Goal: Task Accomplishment & Management: Manage account settings

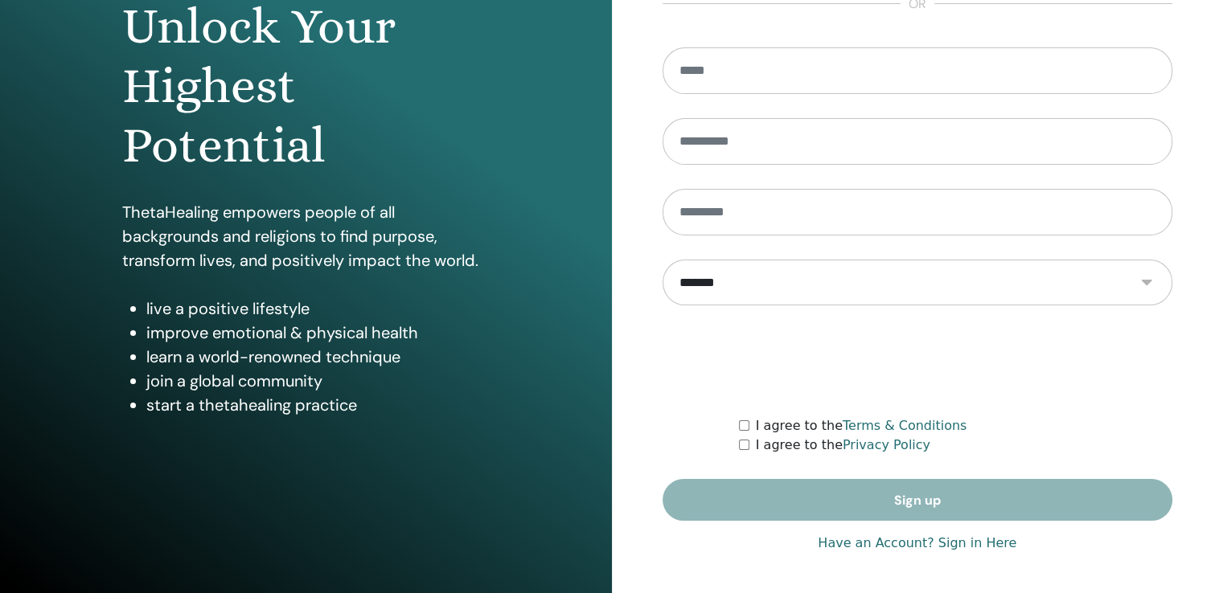
type input "**********"
click at [885, 542] on link "Have an Account? Sign in Here" at bounding box center [917, 543] width 199 height 19
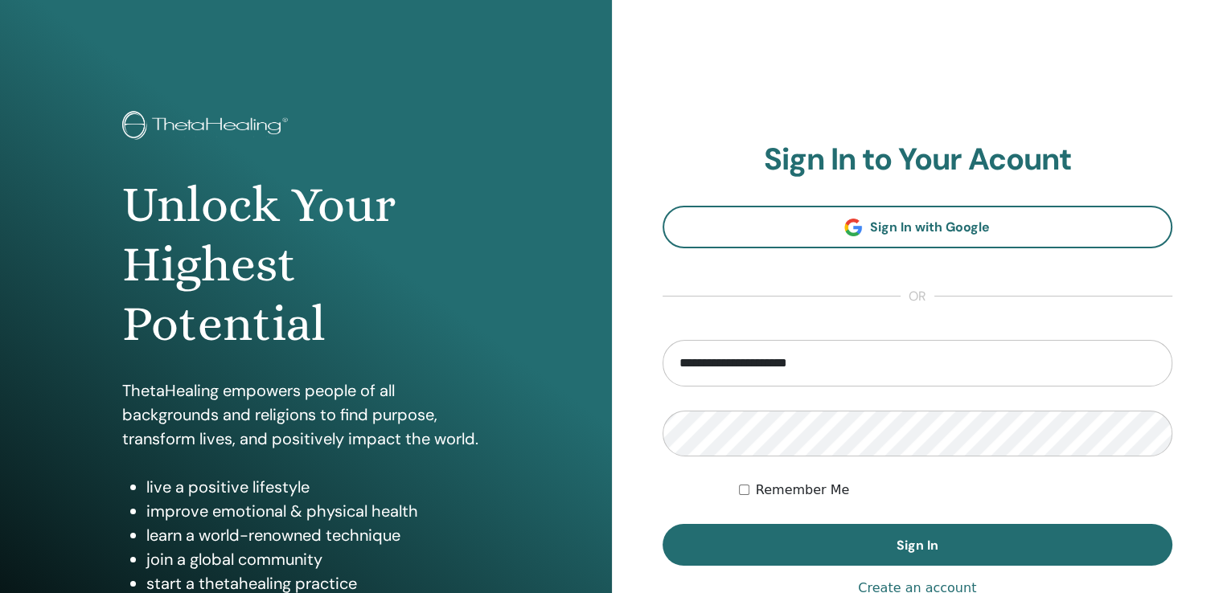
click at [950, 511] on form "**********" at bounding box center [918, 453] width 511 height 227
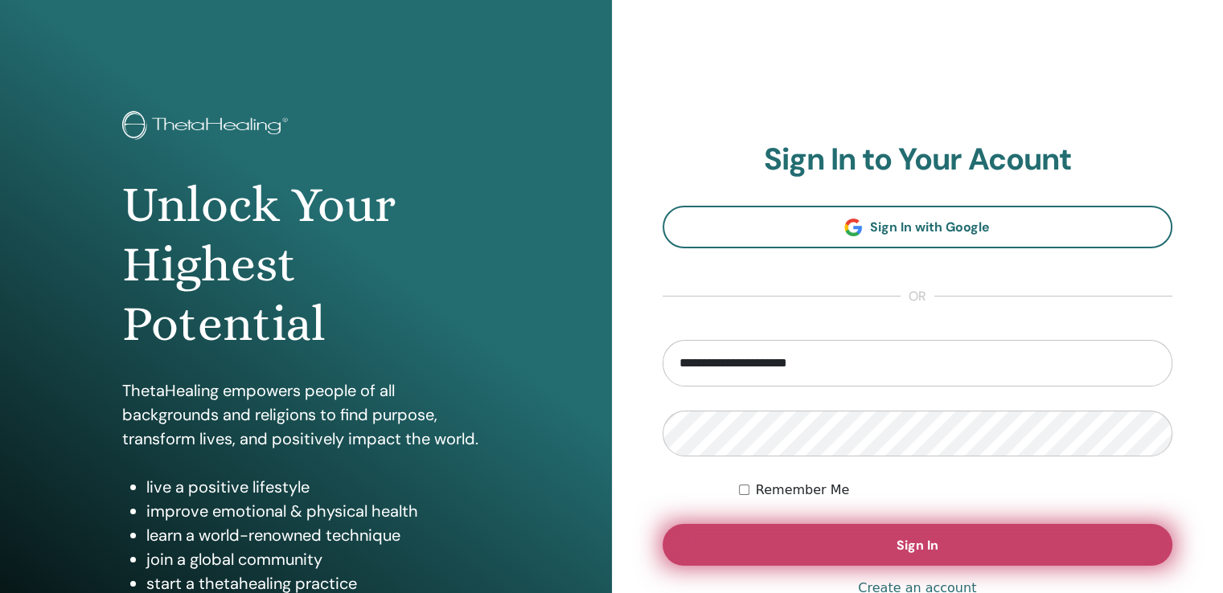
click at [947, 550] on button "Sign In" at bounding box center [918, 545] width 511 height 42
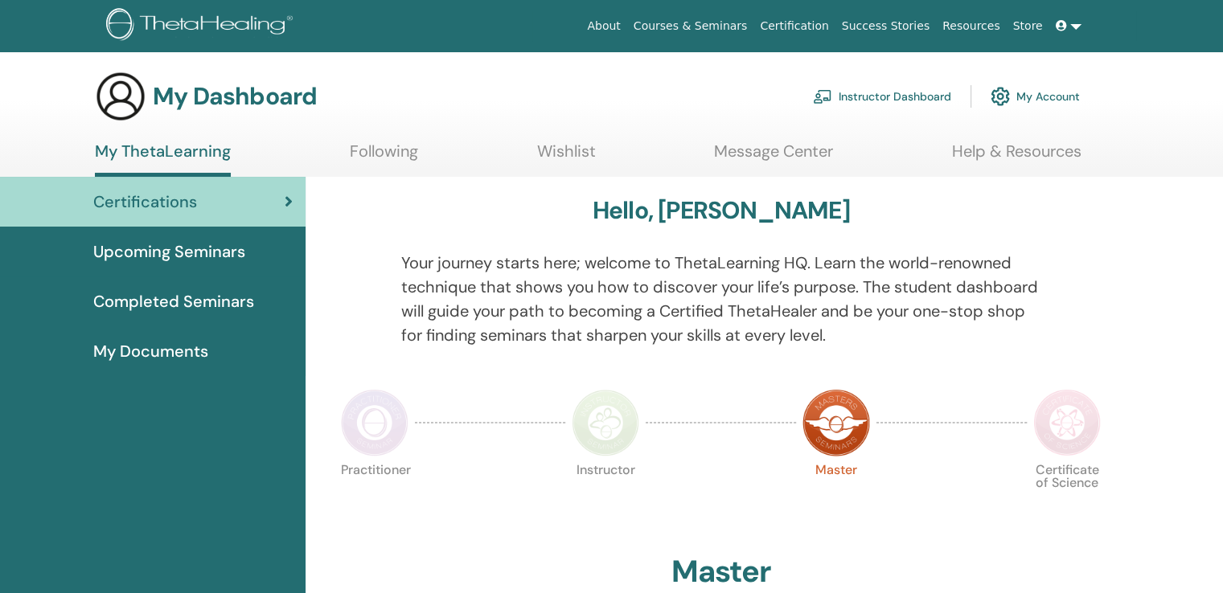
click at [897, 103] on link "Instructor Dashboard" at bounding box center [882, 96] width 138 height 35
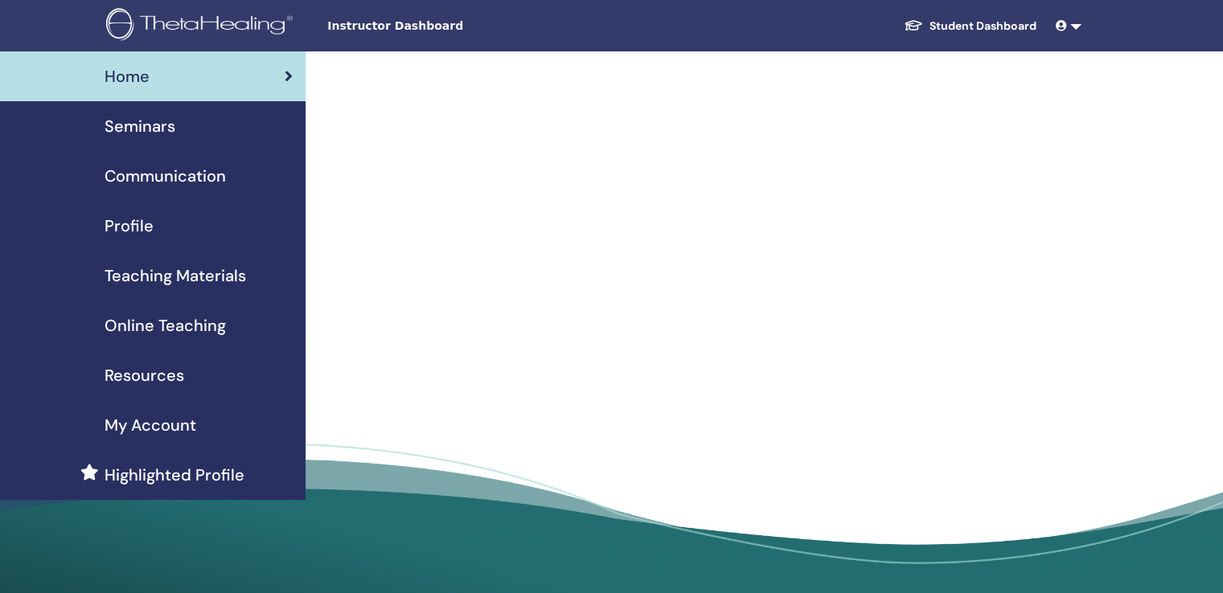
click at [141, 139] on link "Seminars" at bounding box center [153, 126] width 306 height 50
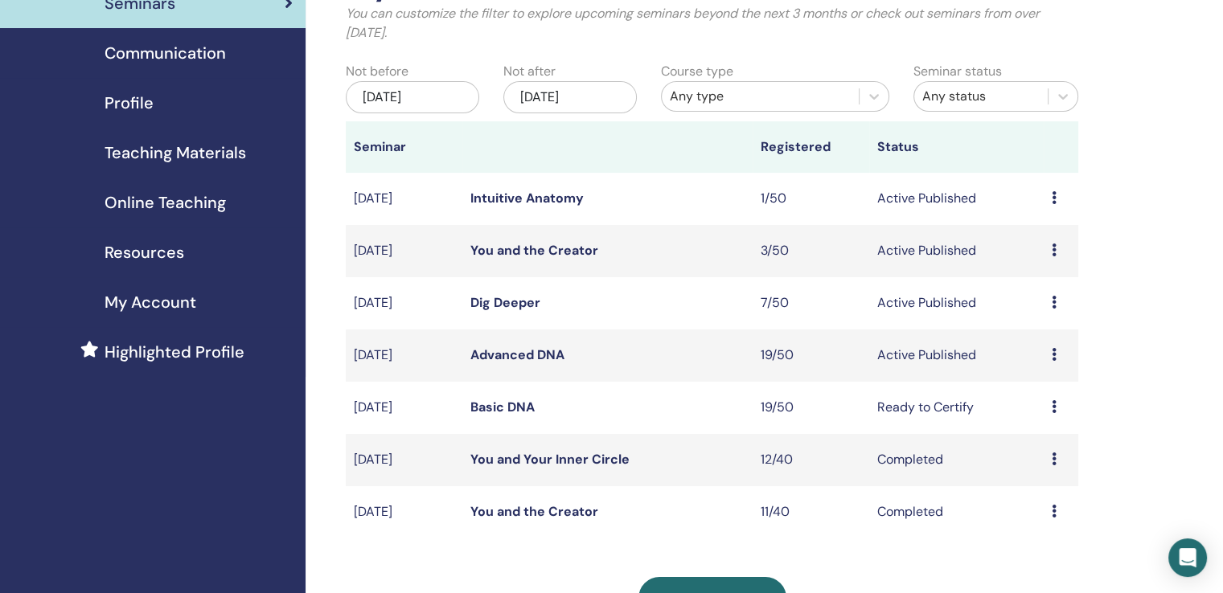
scroll to position [161, 0]
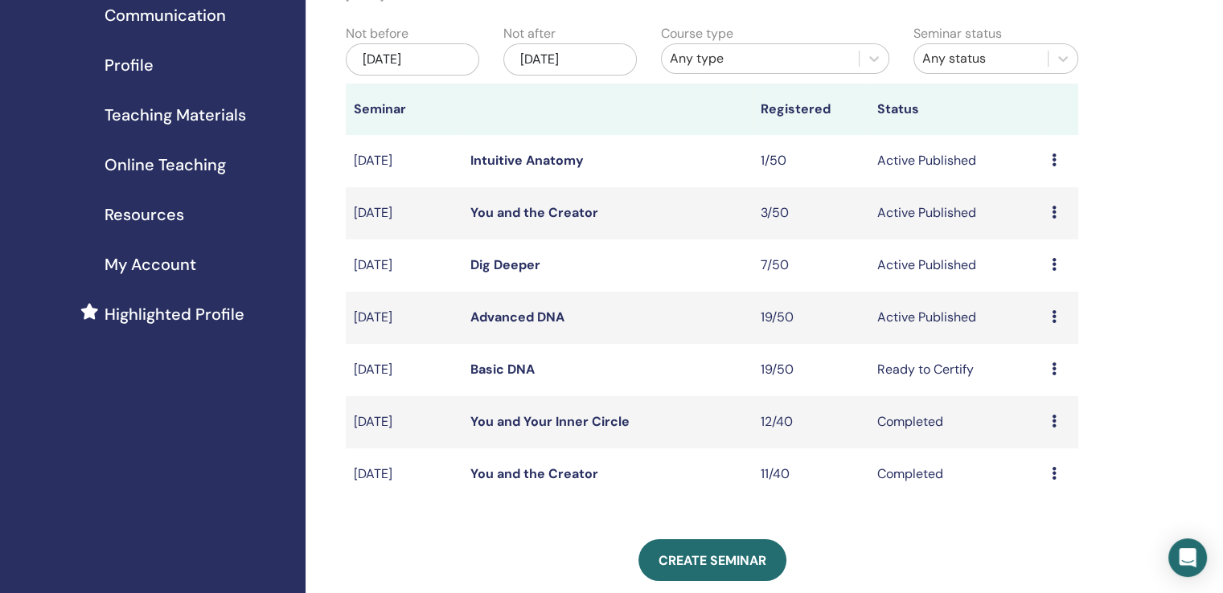
click at [1055, 318] on icon at bounding box center [1054, 316] width 5 height 13
click at [1050, 380] on link "Attendees" at bounding box center [1043, 380] width 61 height 17
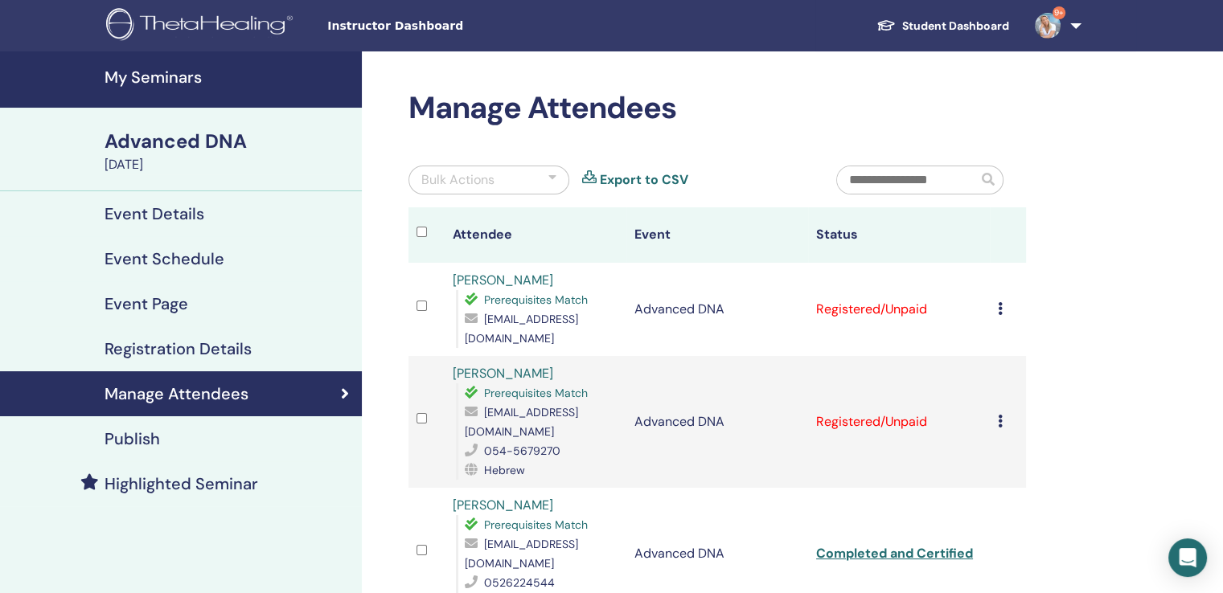
click at [1000, 303] on icon at bounding box center [1000, 308] width 5 height 13
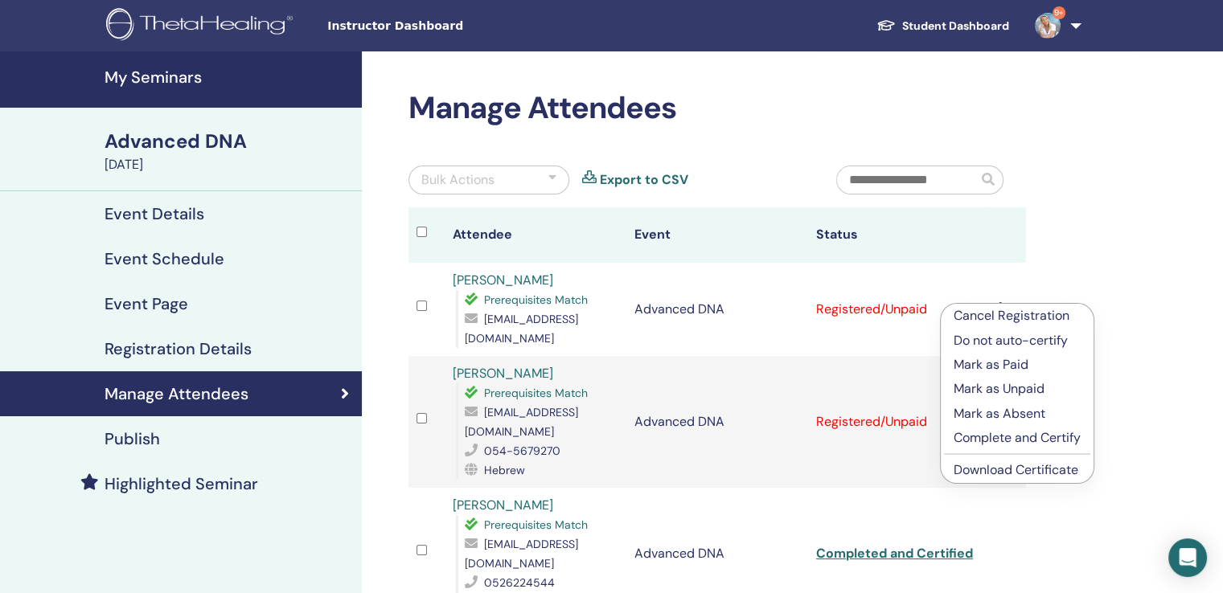
click at [1016, 443] on p "Complete and Certify" at bounding box center [1017, 438] width 127 height 19
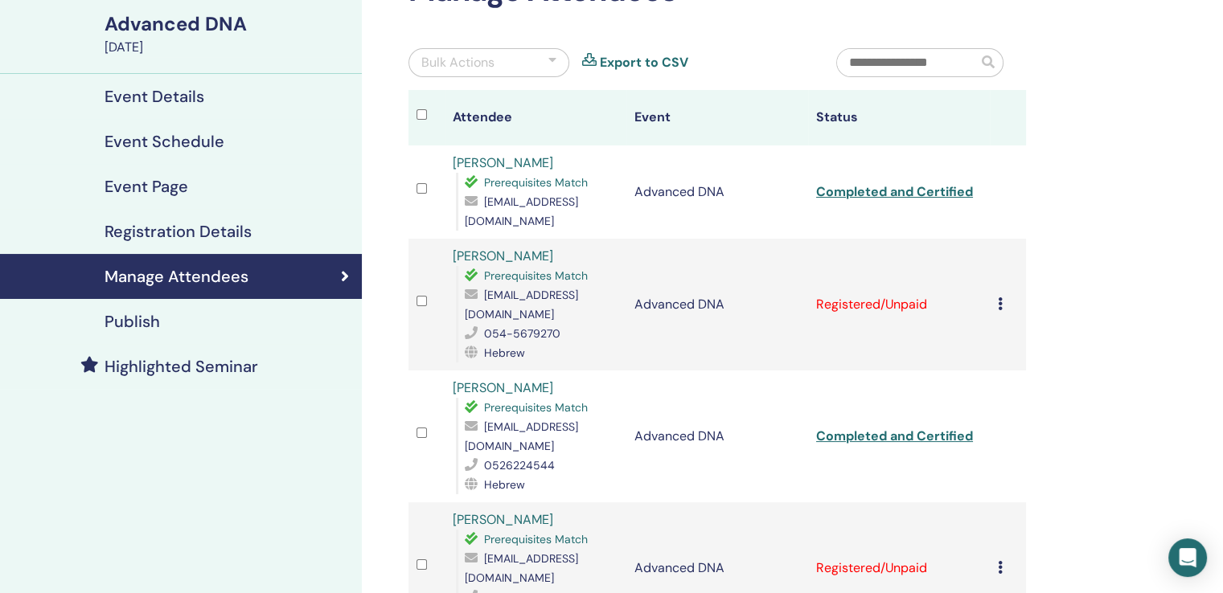
scroll to position [241, 0]
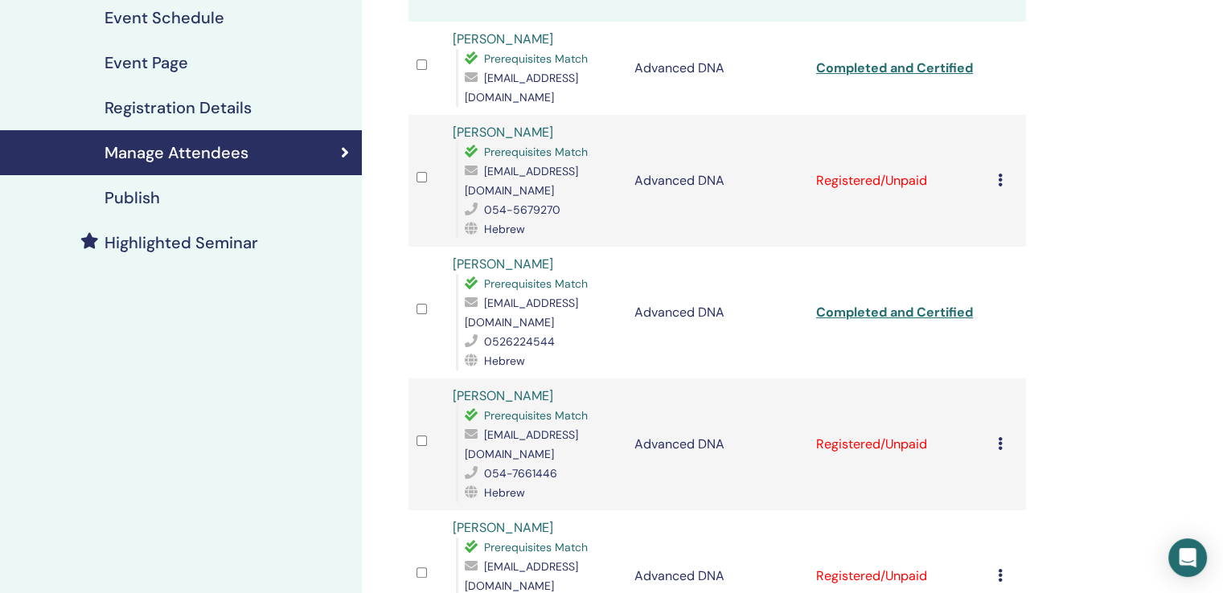
click at [1002, 174] on icon at bounding box center [1000, 180] width 5 height 13
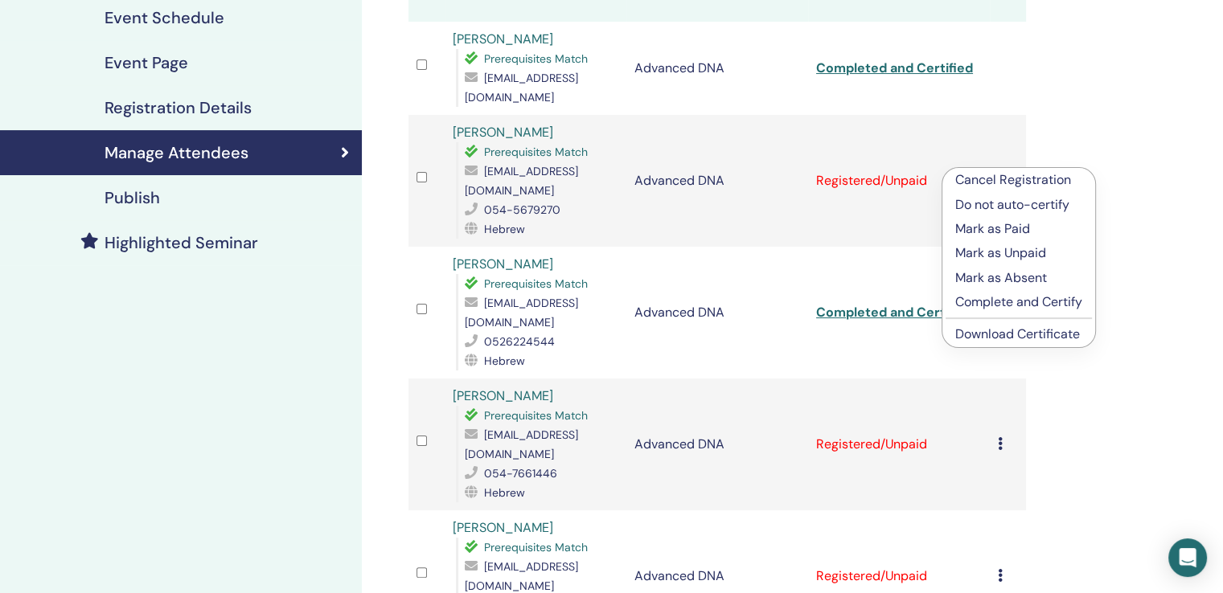
click at [1029, 309] on p "Complete and Certify" at bounding box center [1018, 302] width 127 height 19
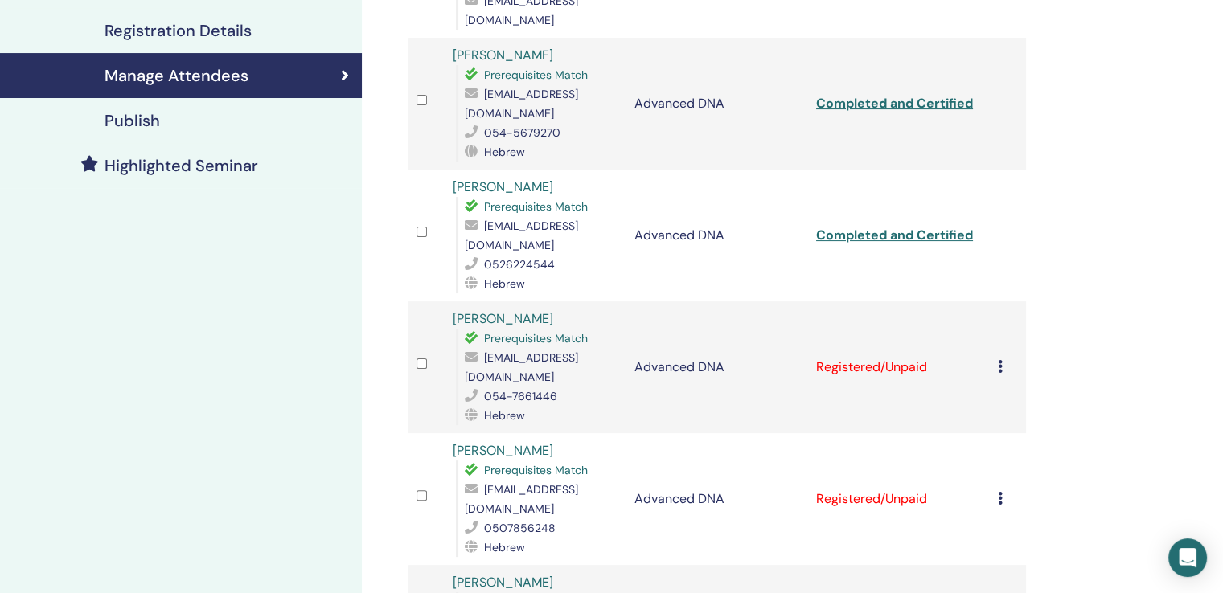
scroll to position [383, 0]
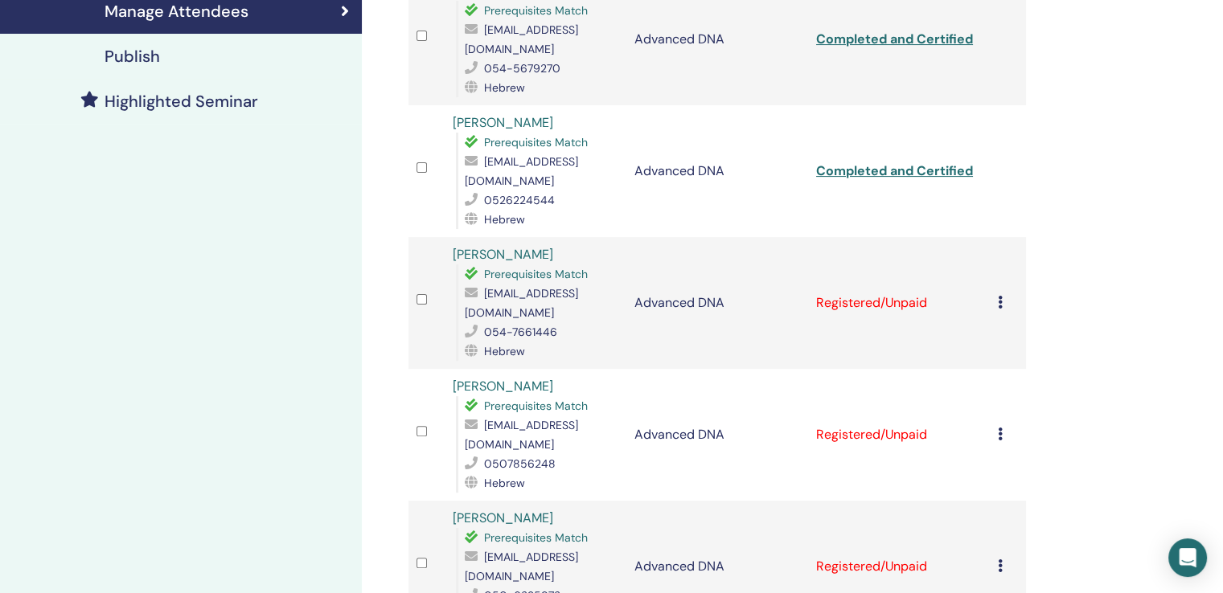
click at [995, 258] on td "Cancel Registration Do not auto-certify Mark as Paid Mark as Unpaid Mark as Abs…" at bounding box center [1008, 303] width 36 height 132
click at [998, 294] on div "Cancel Registration Do not auto-certify Mark as Paid Mark as Unpaid Mark as Abs…" at bounding box center [1008, 303] width 20 height 19
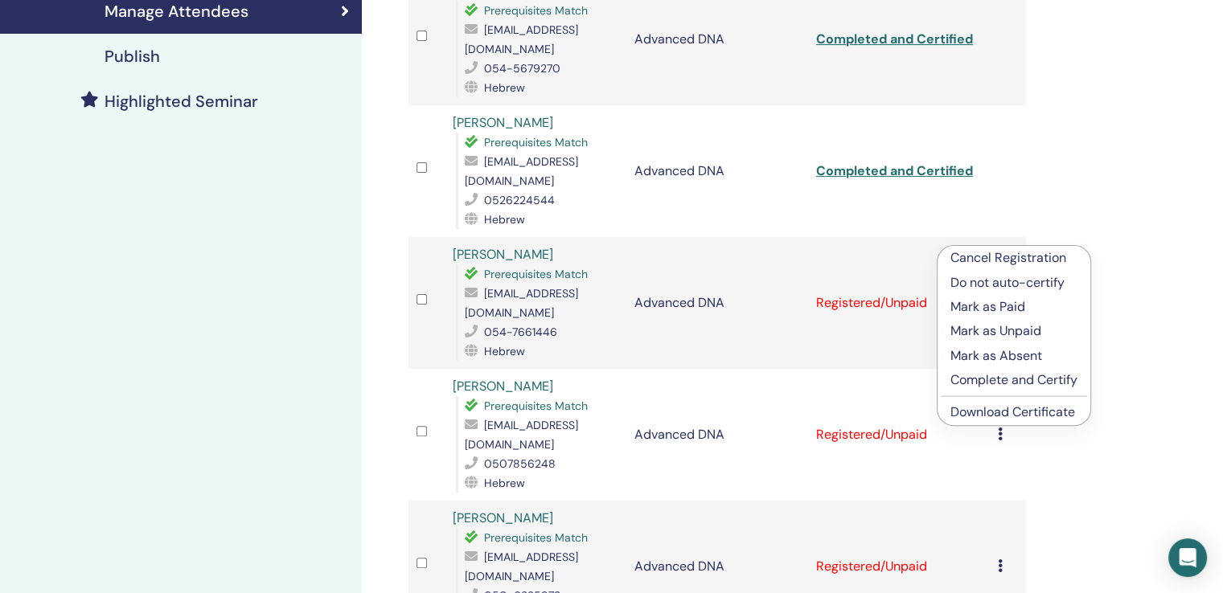
click at [1025, 374] on p "Complete and Certify" at bounding box center [1013, 380] width 127 height 19
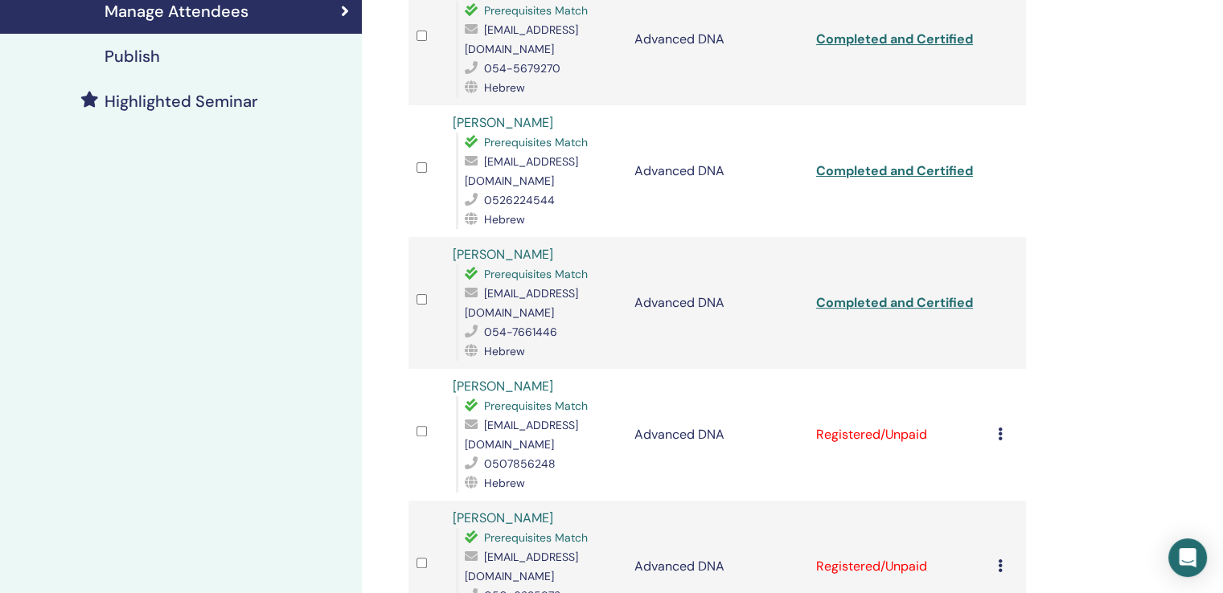
scroll to position [544, 0]
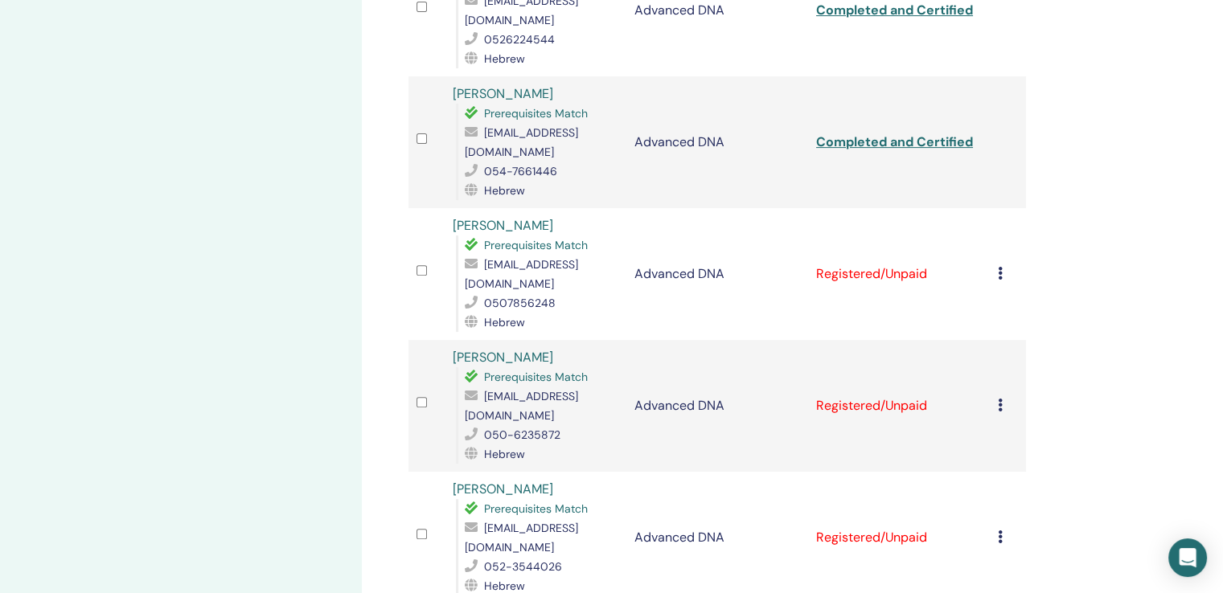
click at [1008, 265] on div "Cancel Registration Do not auto-certify Mark as Paid Mark as Unpaid Mark as Abs…" at bounding box center [1008, 274] width 20 height 19
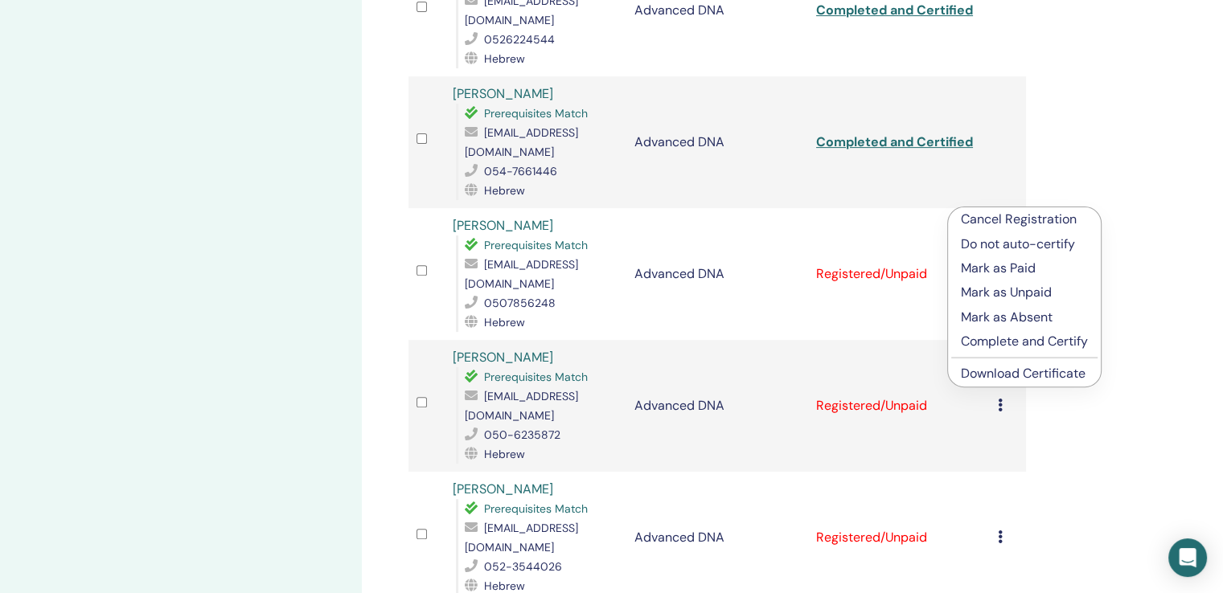
click at [1051, 337] on p "Complete and Certify" at bounding box center [1024, 341] width 127 height 19
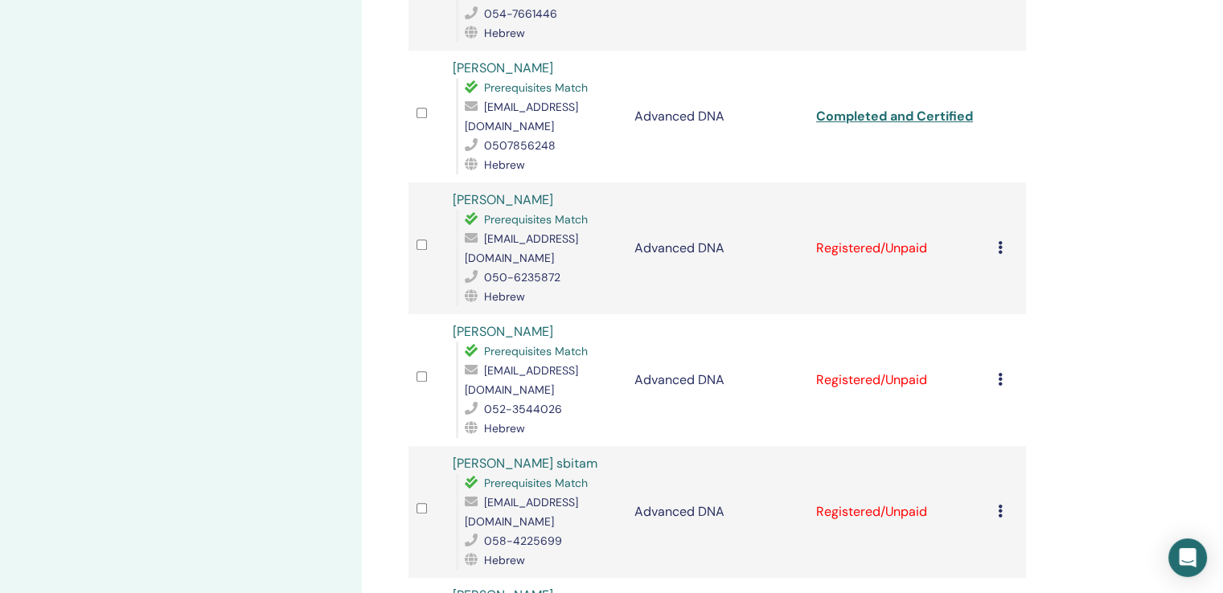
scroll to position [785, 0]
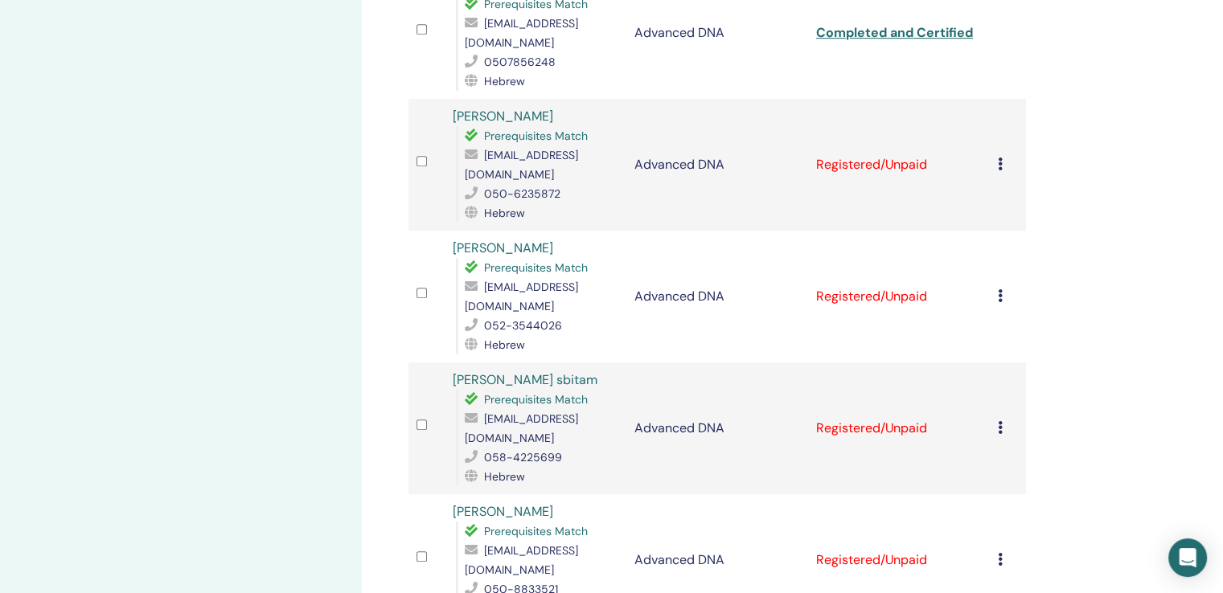
click at [1000, 231] on td "Cancel Registration Do not auto-certify Mark as Paid Mark as Unpaid Mark as Abs…" at bounding box center [1008, 297] width 36 height 132
click at [999, 289] on icon at bounding box center [1000, 295] width 5 height 13
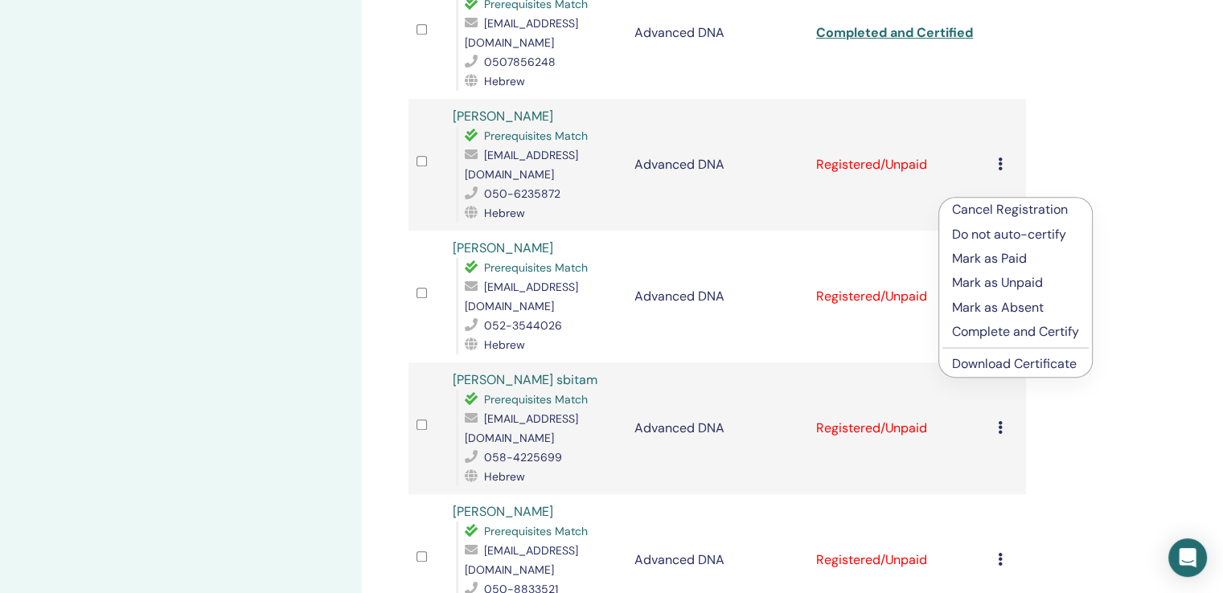
click at [1005, 339] on p "Complete and Certify" at bounding box center [1015, 331] width 127 height 19
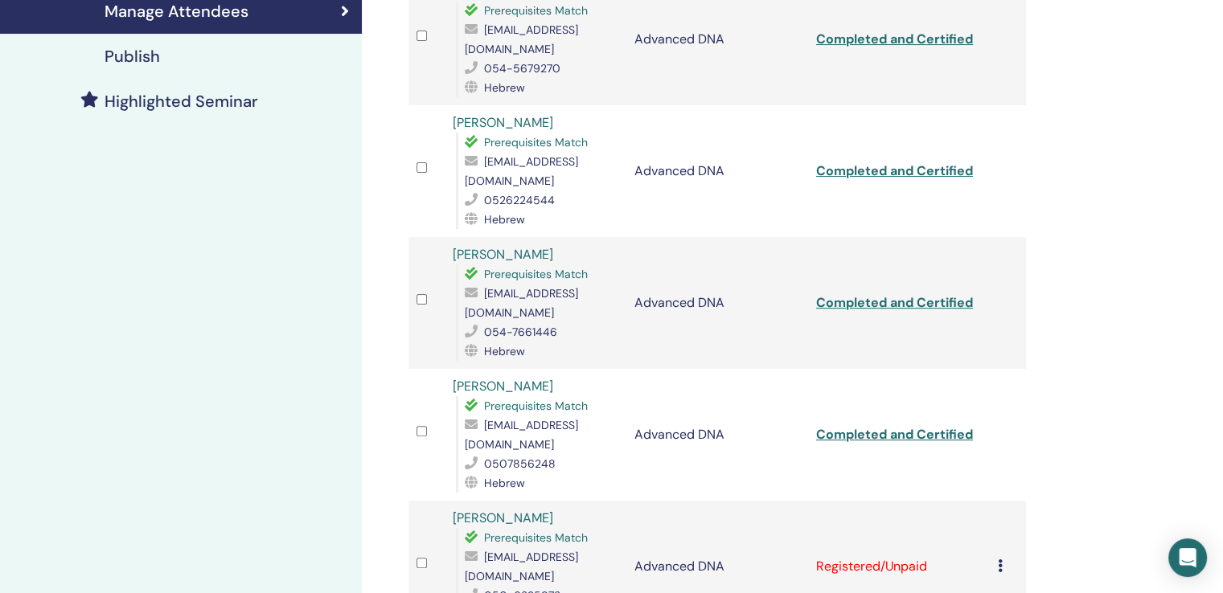
scroll to position [624, 0]
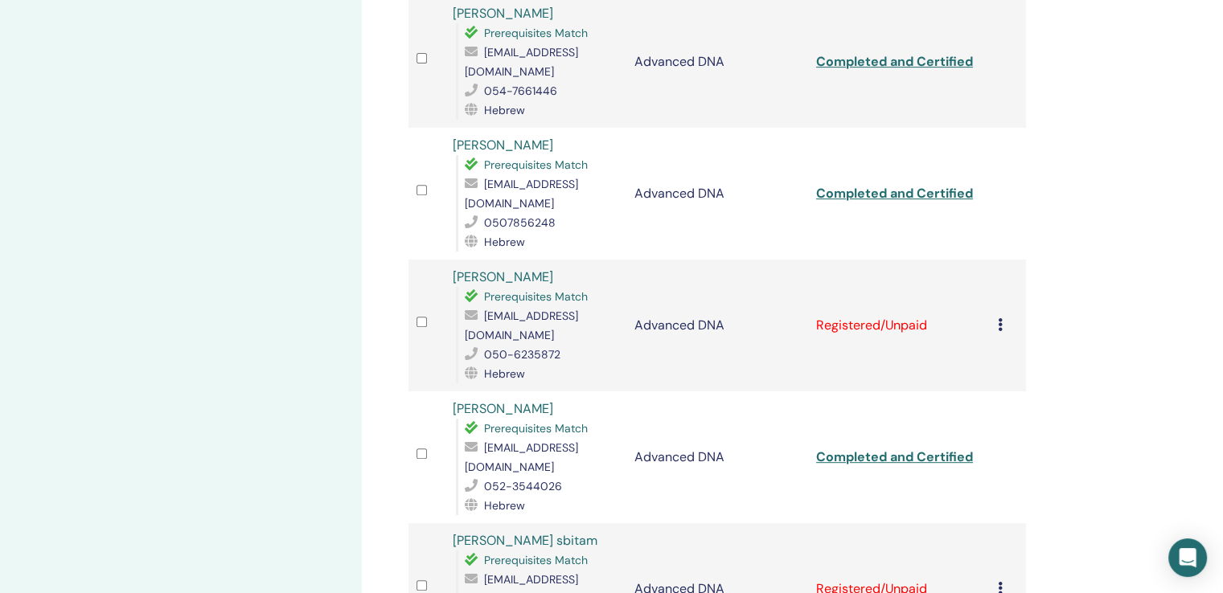
click at [996, 260] on td "Cancel Registration Do not auto-certify Mark as Paid Mark as Unpaid Mark as Abs…" at bounding box center [1008, 326] width 36 height 132
click at [1000, 318] on icon at bounding box center [1000, 324] width 5 height 13
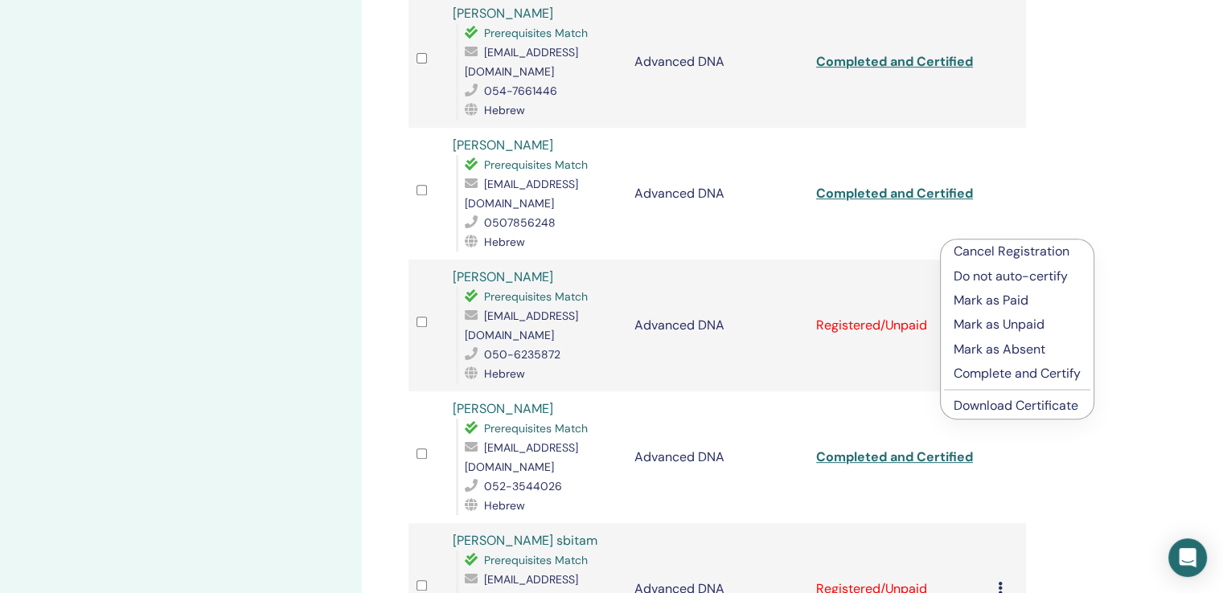
click at [1010, 373] on p "Complete and Certify" at bounding box center [1017, 373] width 127 height 19
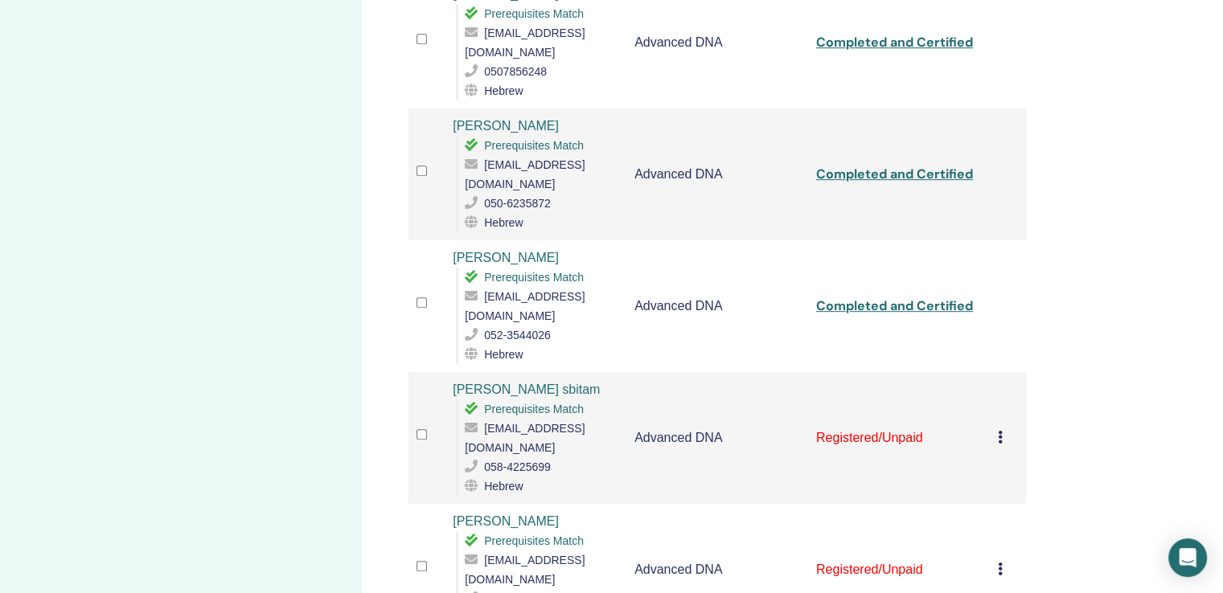
scroll to position [946, 0]
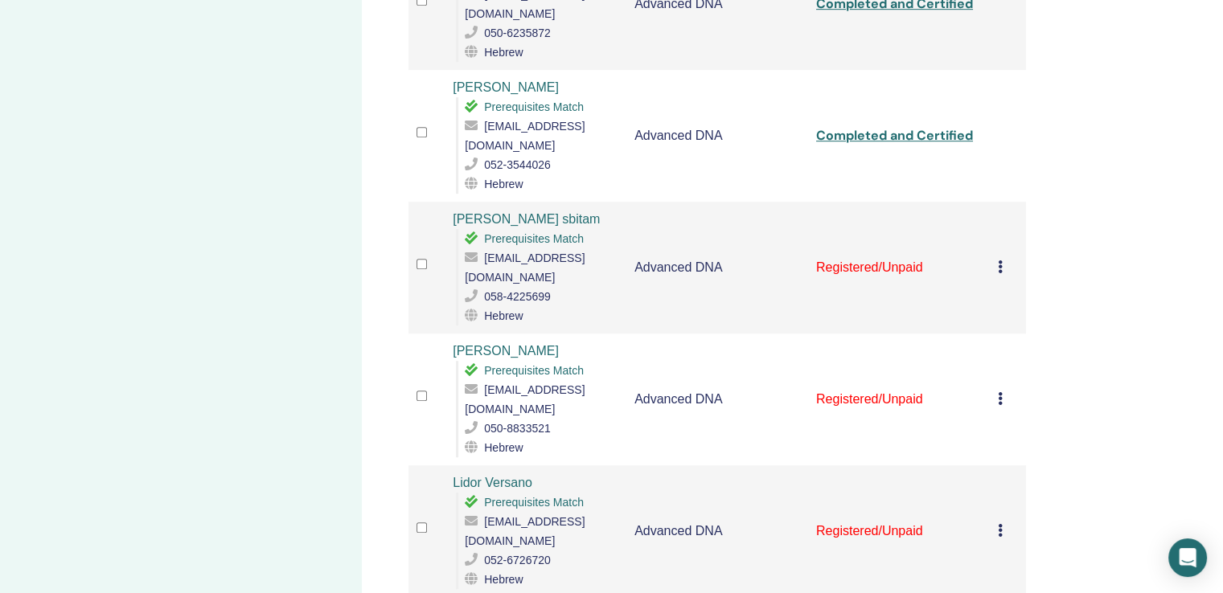
click at [1004, 258] on div "Cancel Registration Do not auto-certify Mark as Paid Mark as Unpaid Mark as Abs…" at bounding box center [1008, 267] width 20 height 19
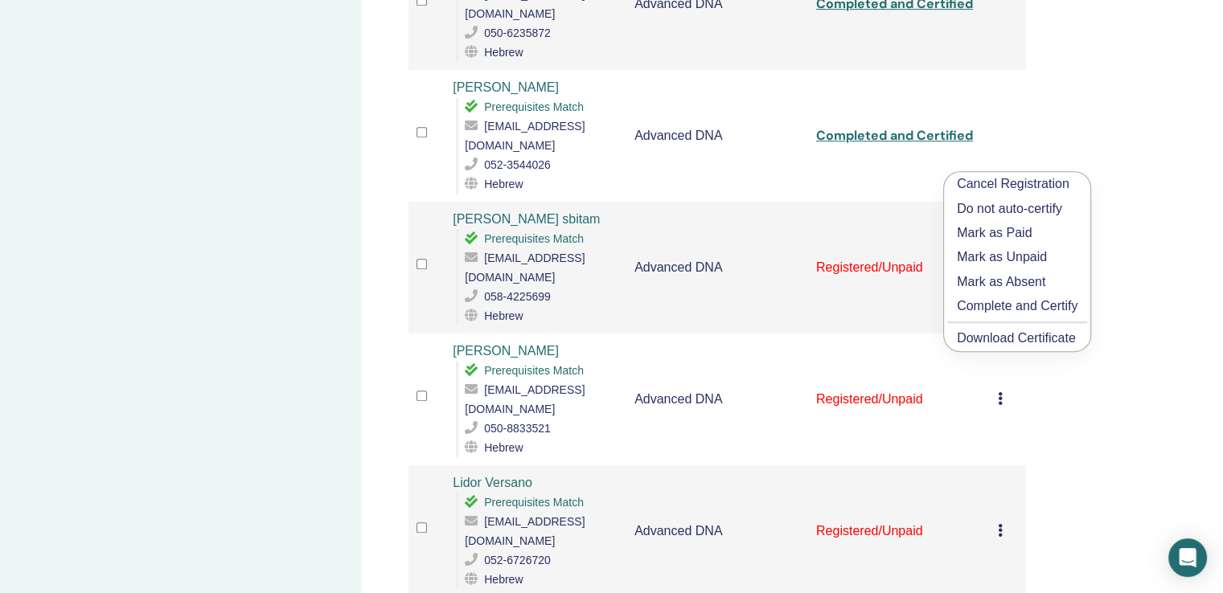
click at [1033, 310] on p "Complete and Certify" at bounding box center [1017, 306] width 121 height 19
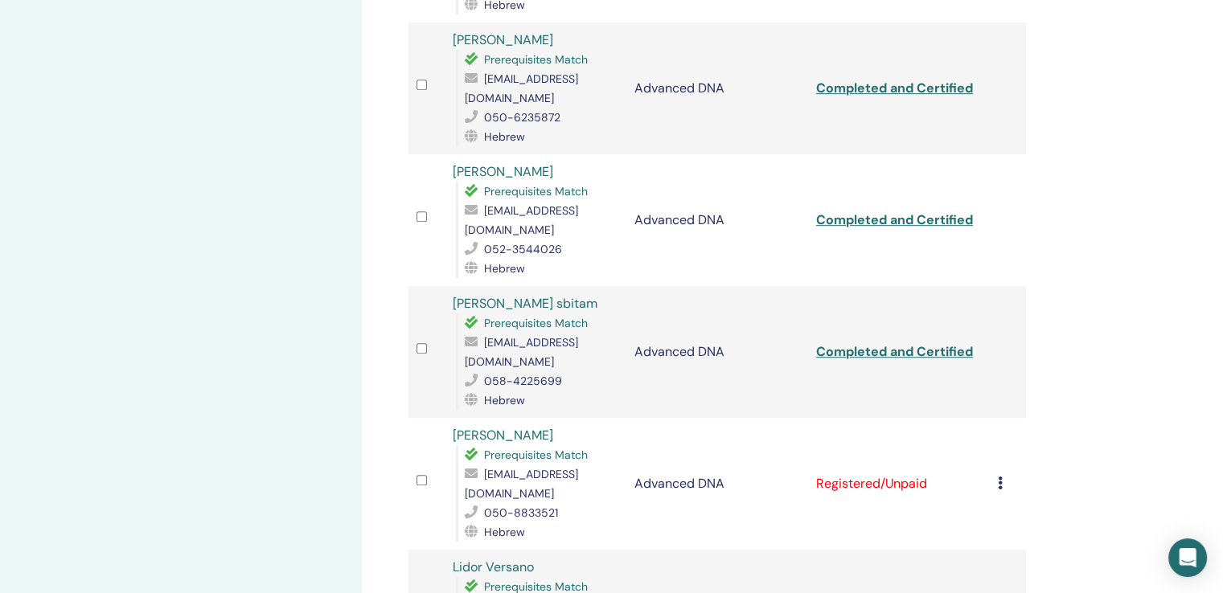
scroll to position [865, 0]
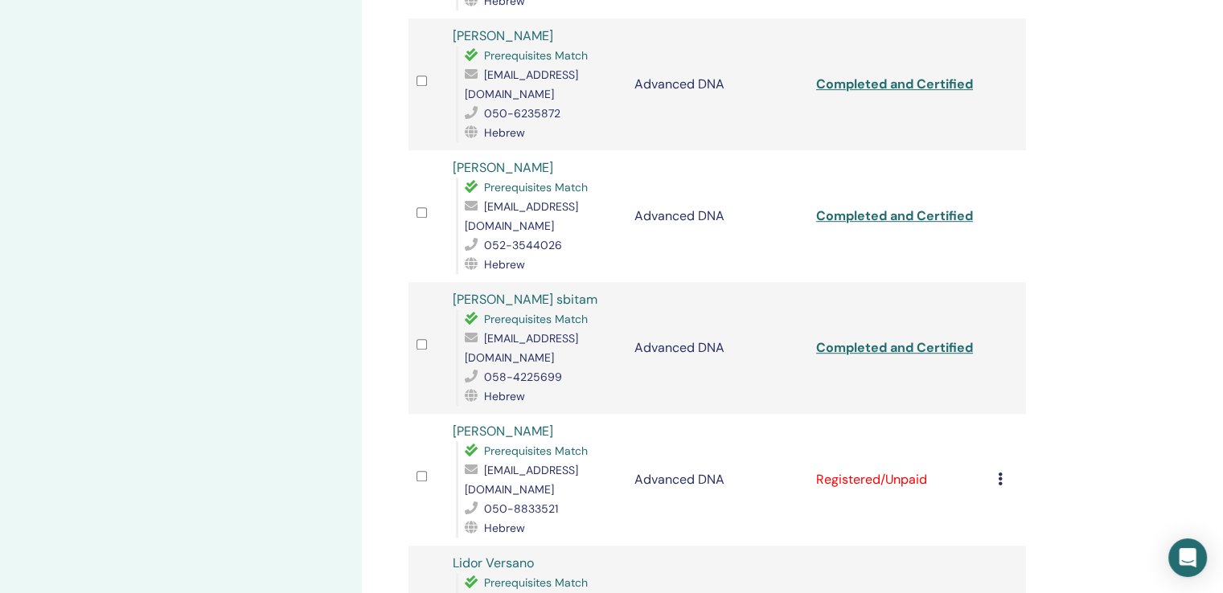
click at [998, 473] on icon at bounding box center [1000, 479] width 5 height 13
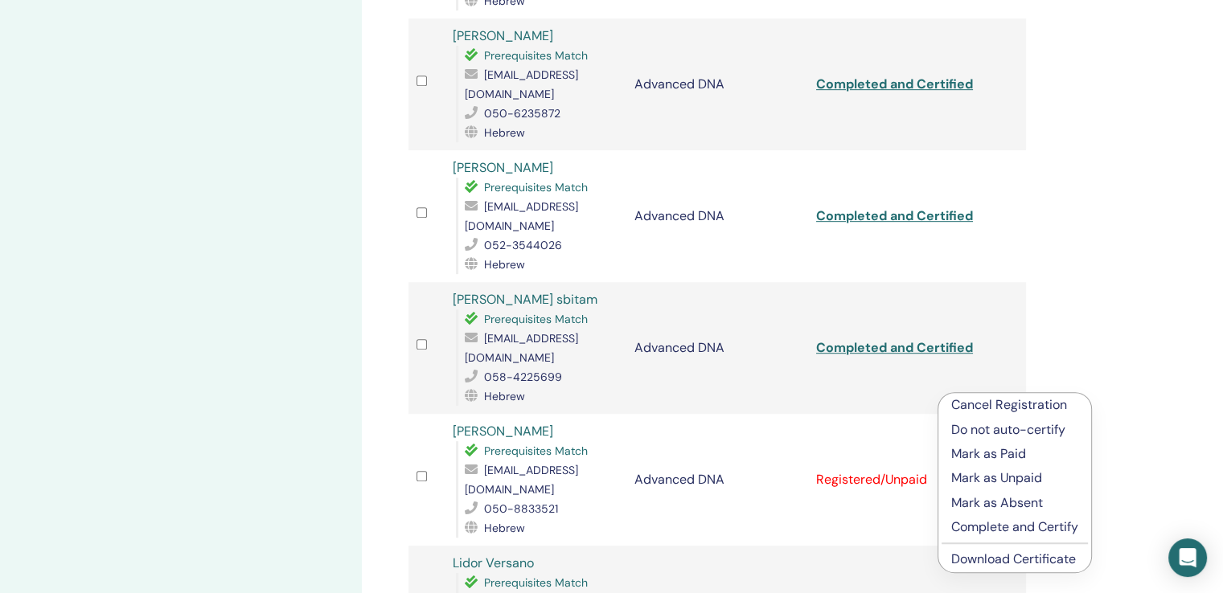
click at [996, 525] on p "Complete and Certify" at bounding box center [1014, 527] width 127 height 19
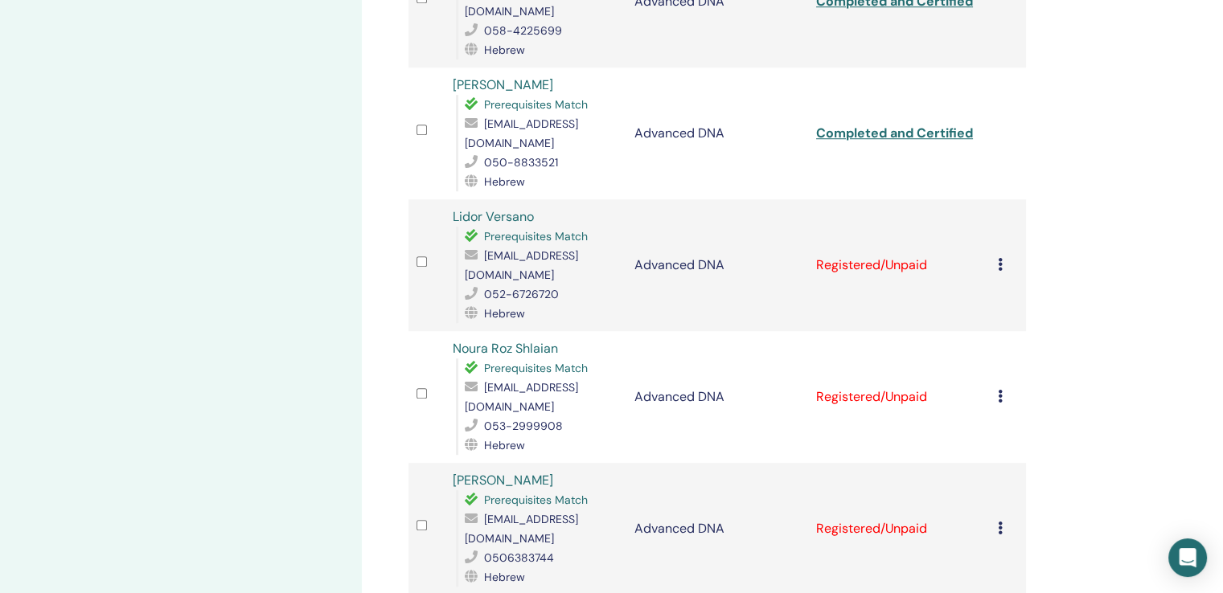
scroll to position [1187, 0]
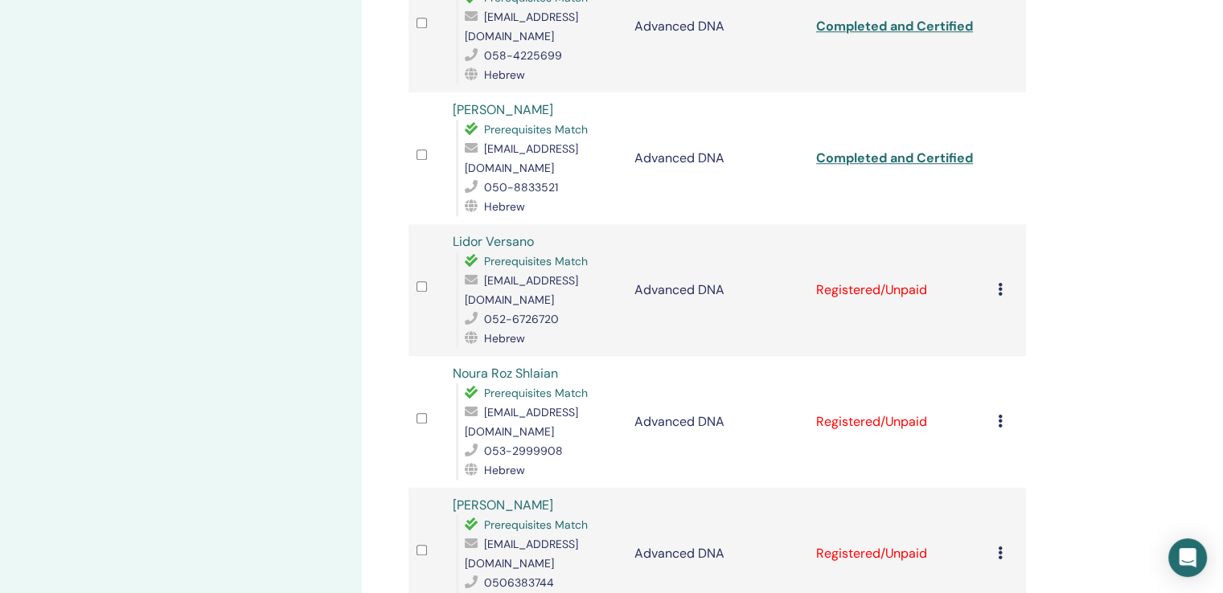
click at [1000, 283] on icon at bounding box center [1000, 289] width 5 height 13
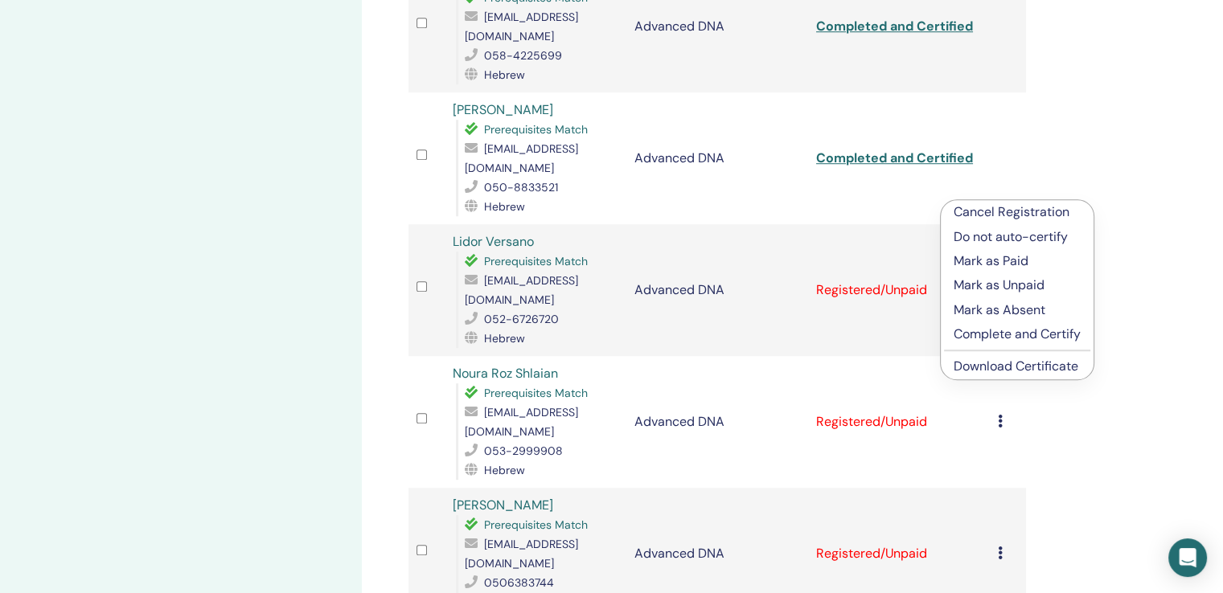
click at [1000, 336] on p "Complete and Certify" at bounding box center [1017, 334] width 127 height 19
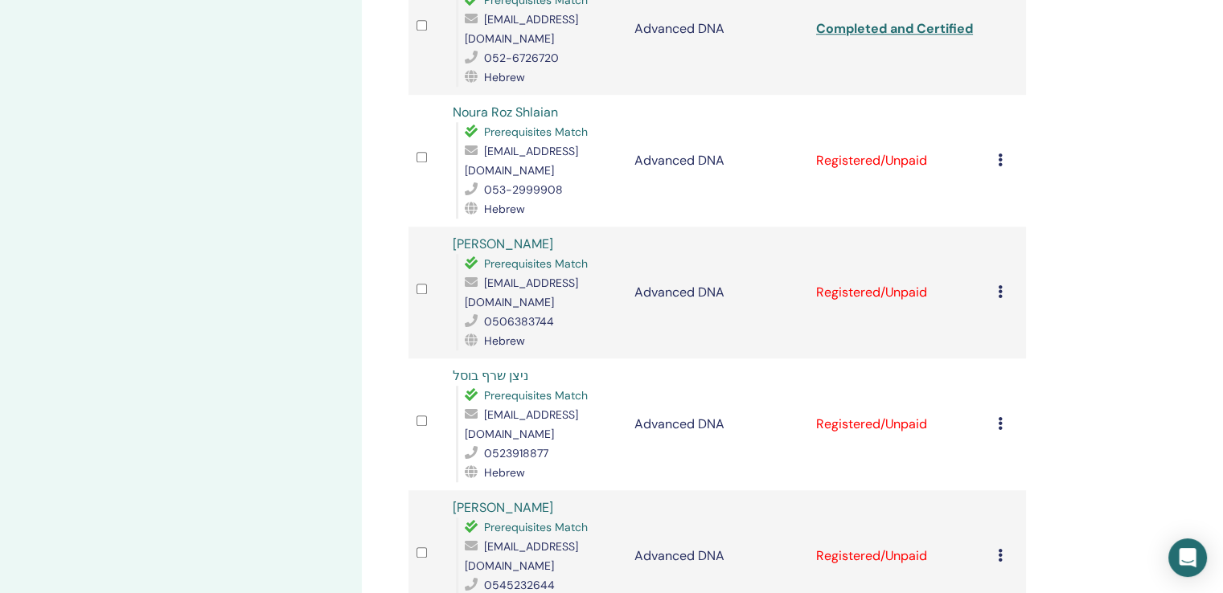
scroll to position [1267, 0]
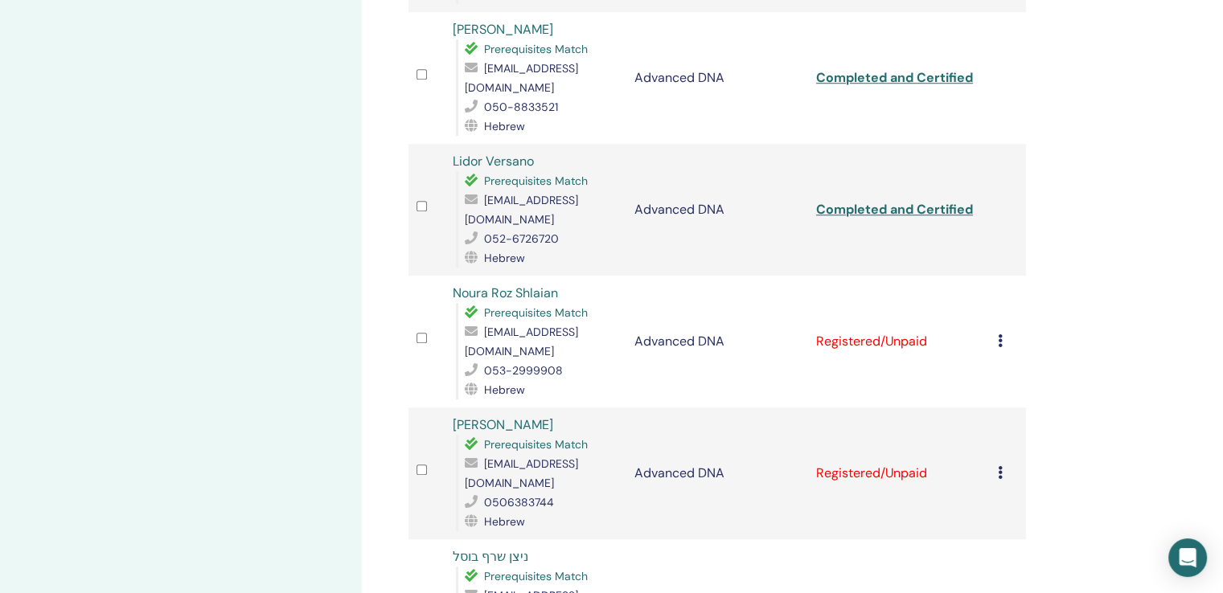
click at [999, 335] on icon at bounding box center [1000, 341] width 5 height 13
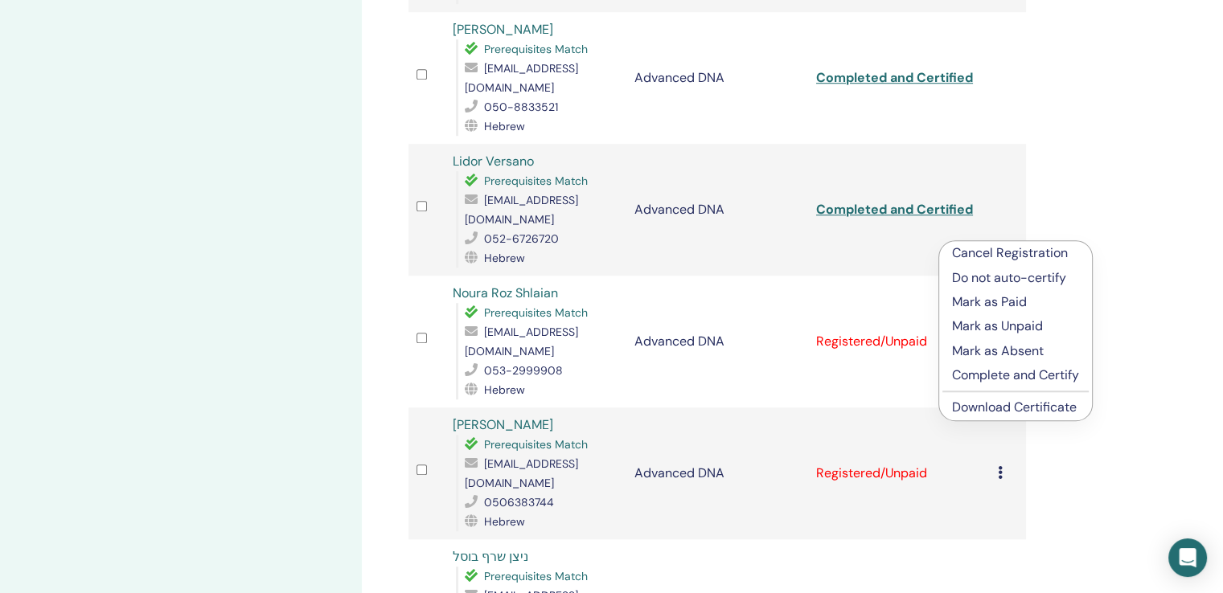
click at [1000, 370] on p "Complete and Certify" at bounding box center [1015, 375] width 127 height 19
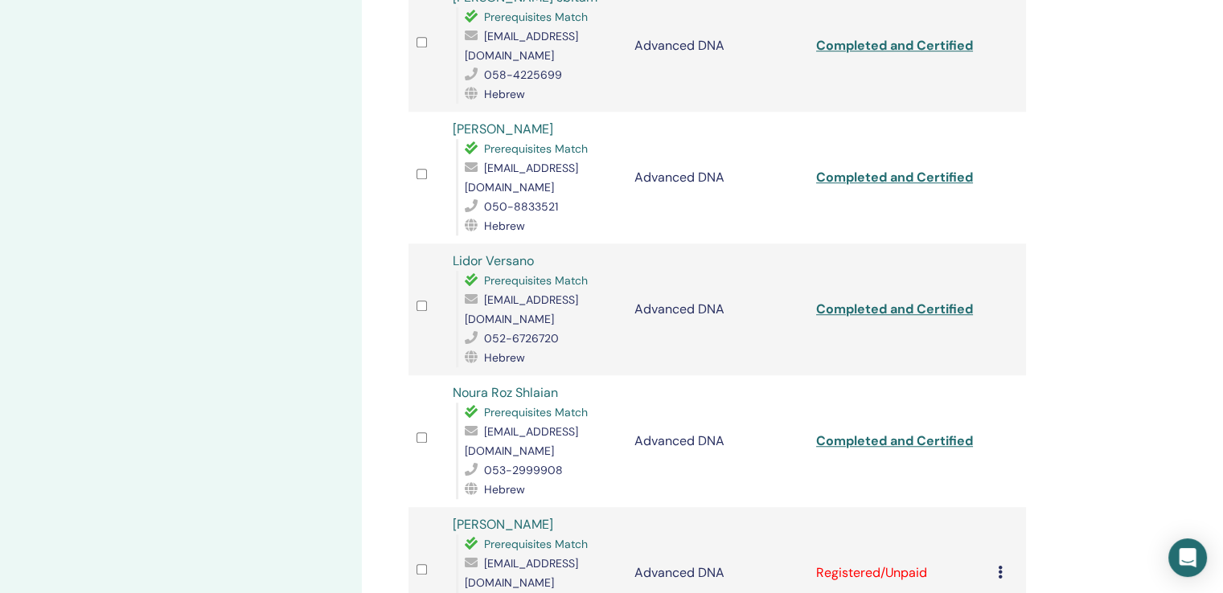
scroll to position [1348, 0]
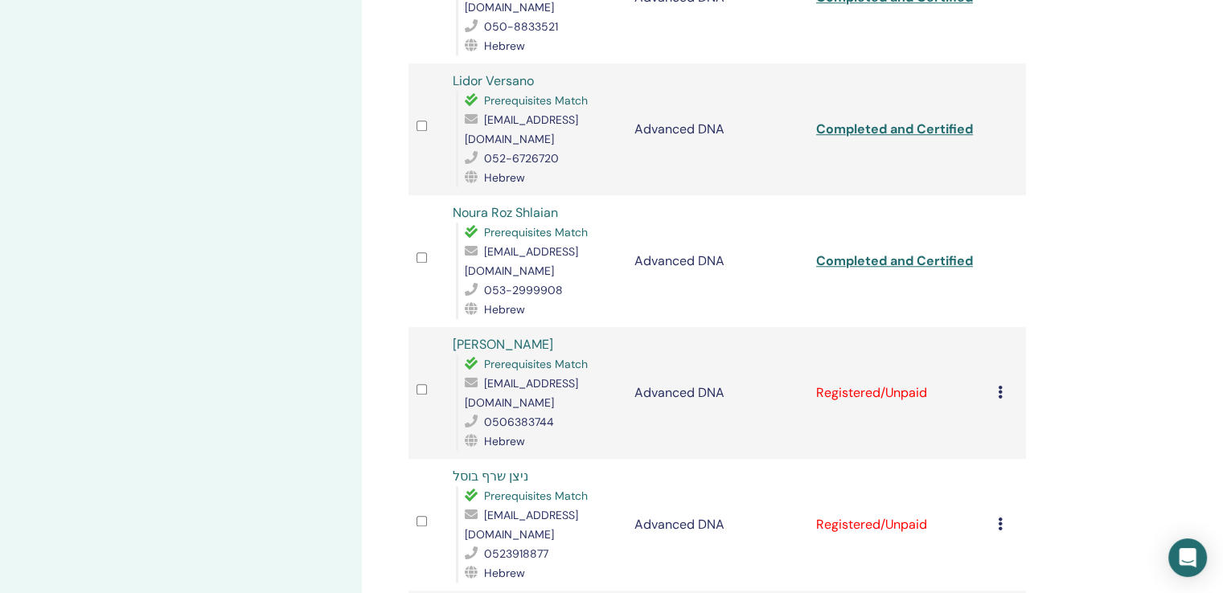
click at [1004, 384] on div "Cancel Registration Do not auto-certify Mark as Paid Mark as Unpaid Mark as Abs…" at bounding box center [1008, 393] width 20 height 19
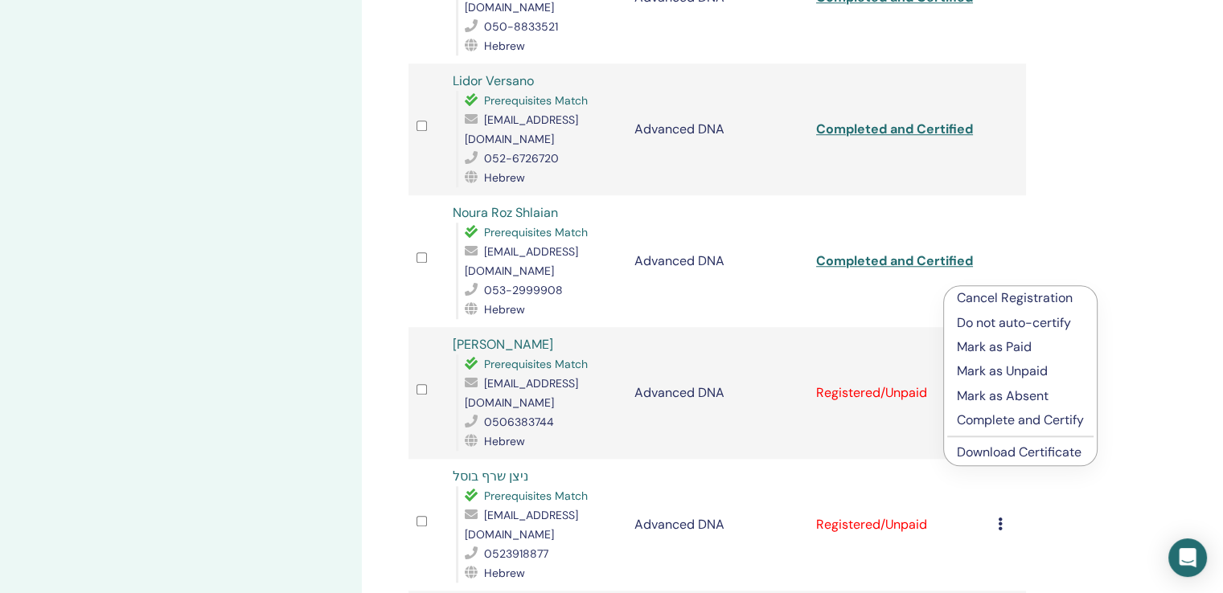
click at [1014, 420] on p "Complete and Certify" at bounding box center [1020, 420] width 127 height 19
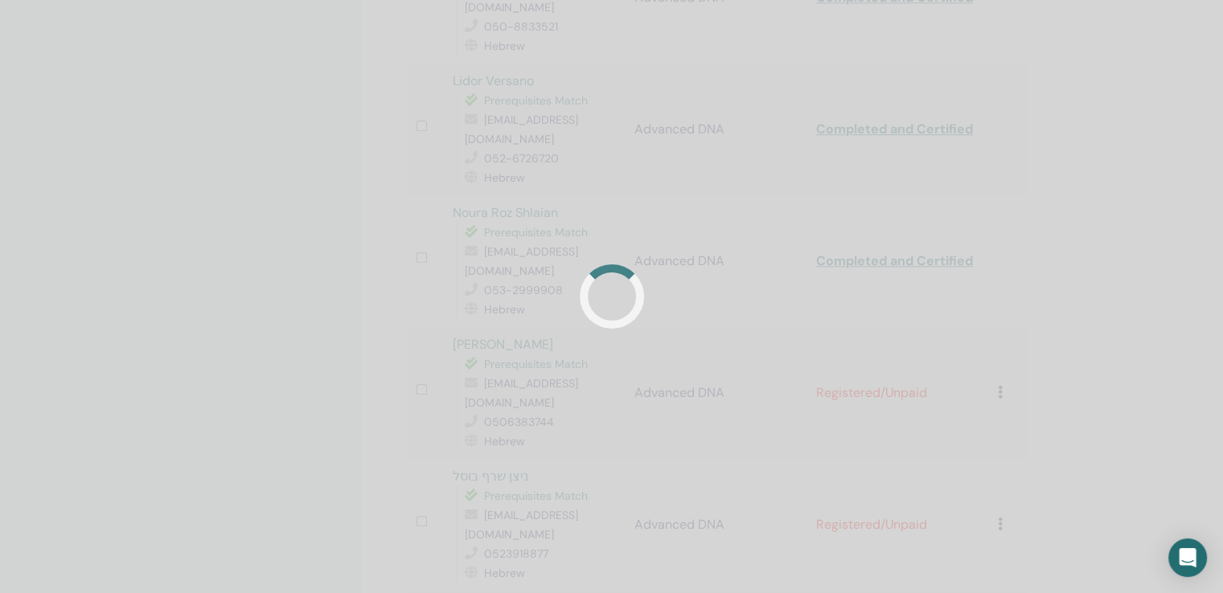
scroll to position [1349, 0]
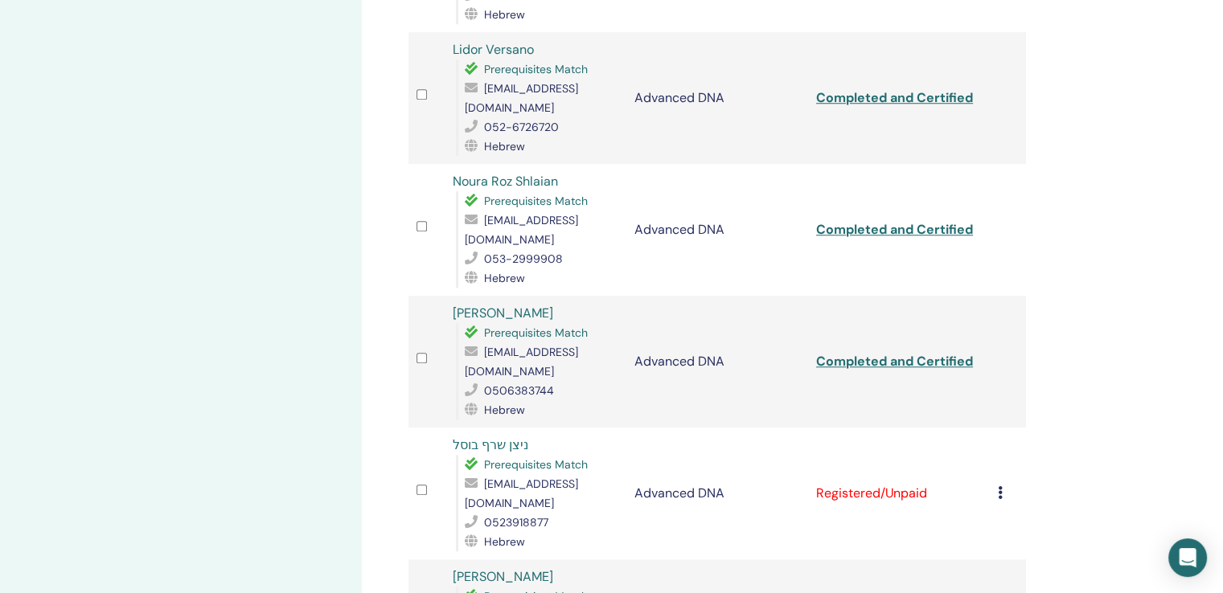
scroll to position [1669, 0]
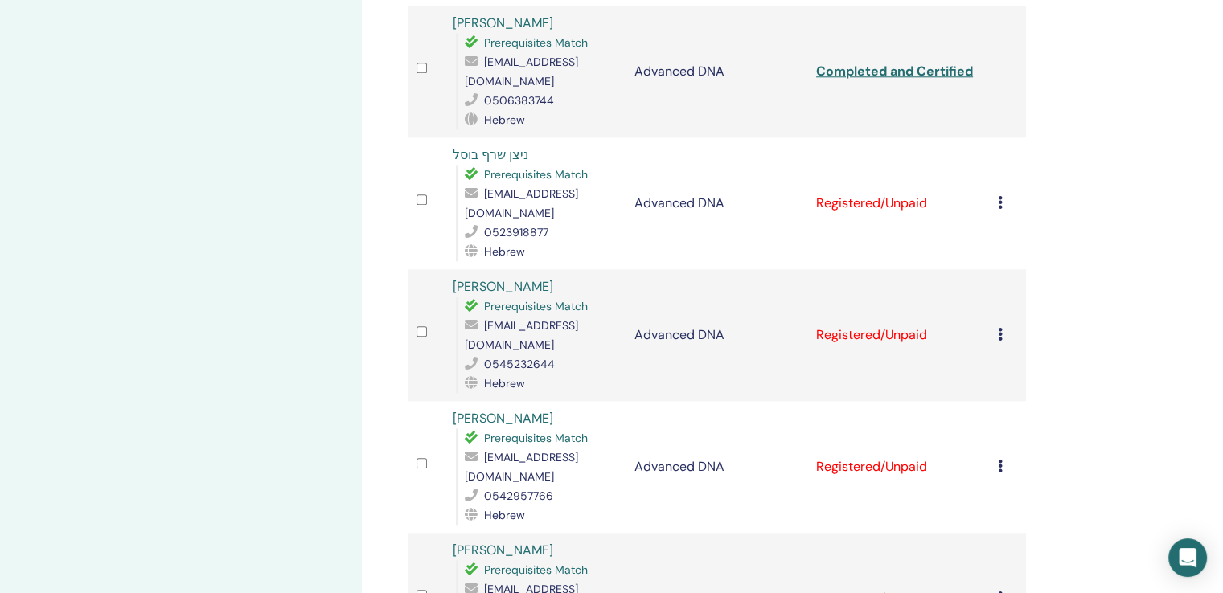
click at [1003, 194] on div "Cancel Registration Do not auto-certify Mark as Paid Mark as Unpaid Mark as Abs…" at bounding box center [1008, 203] width 20 height 19
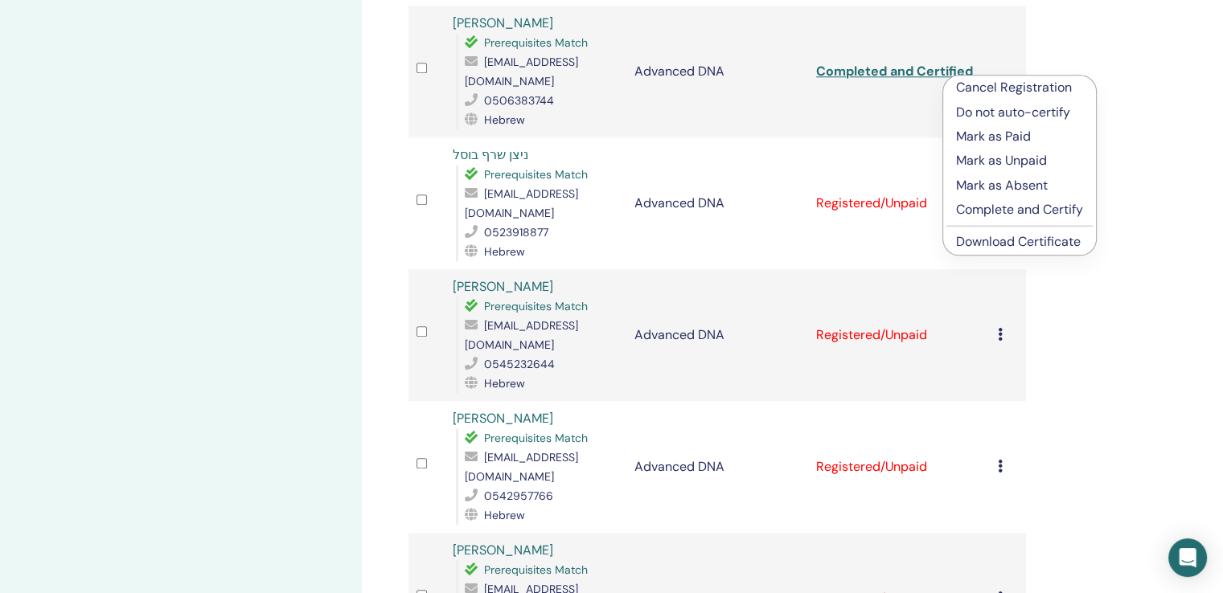
click at [1014, 213] on p "Complete and Certify" at bounding box center [1019, 209] width 127 height 19
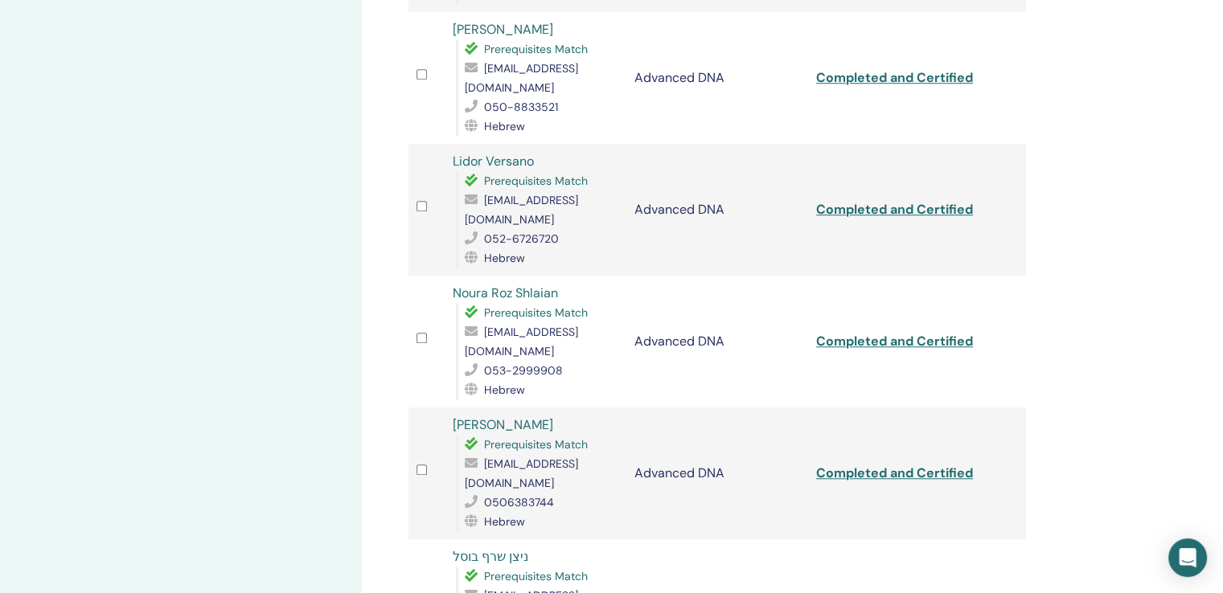
scroll to position [1750, 0]
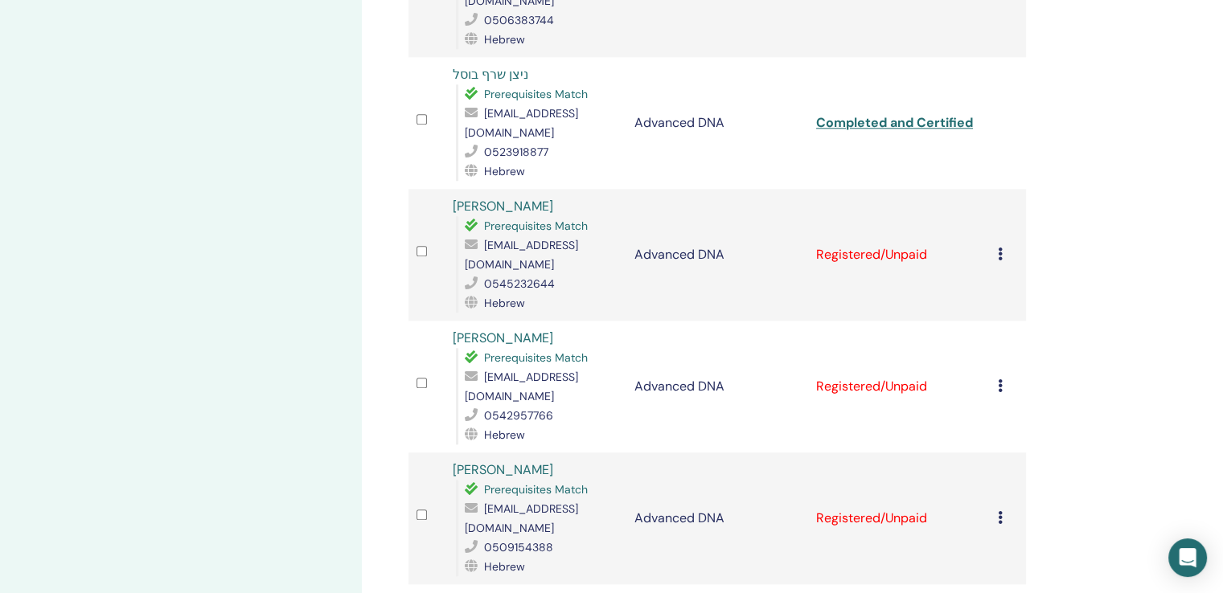
click at [998, 248] on icon at bounding box center [1000, 254] width 5 height 13
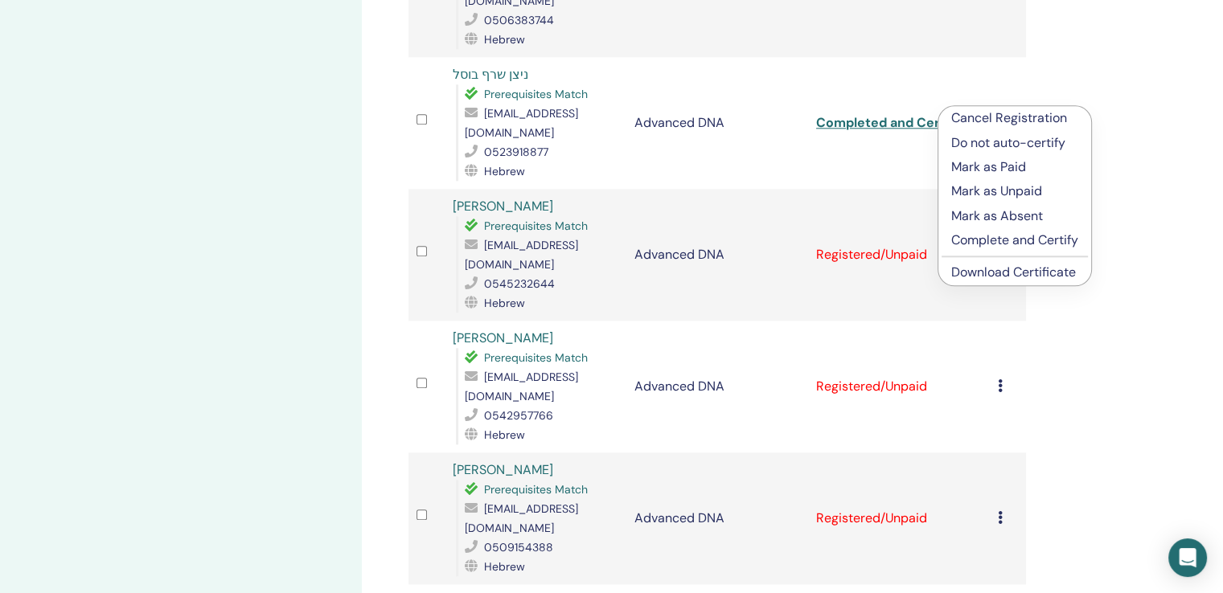
click at [1016, 243] on p "Complete and Certify" at bounding box center [1014, 240] width 127 height 19
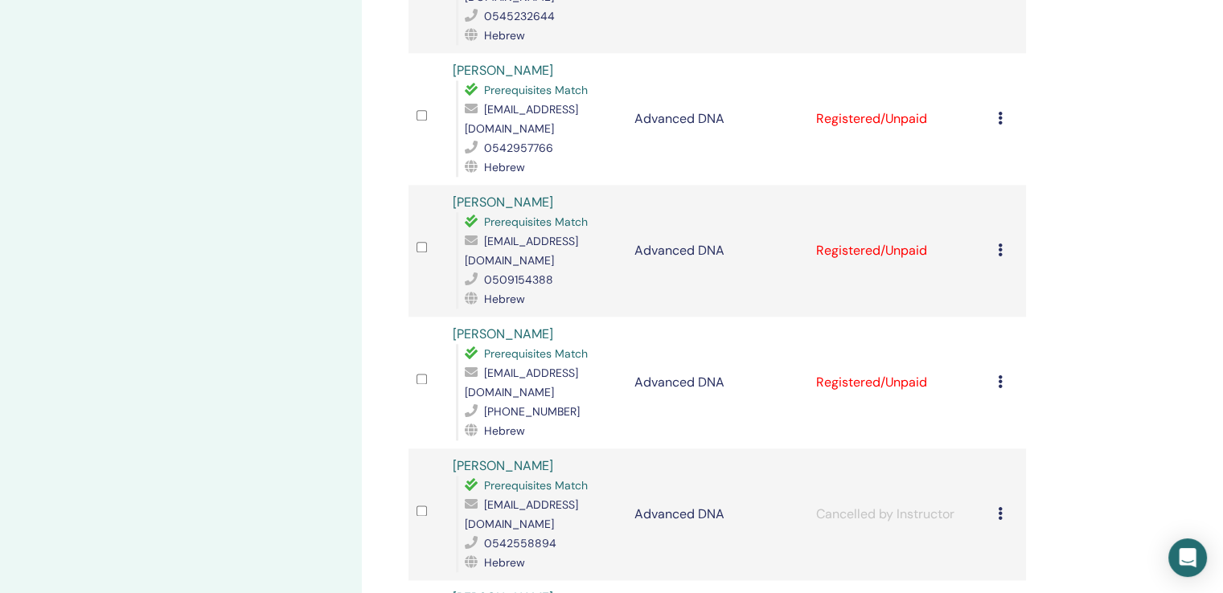
scroll to position [1830, 0]
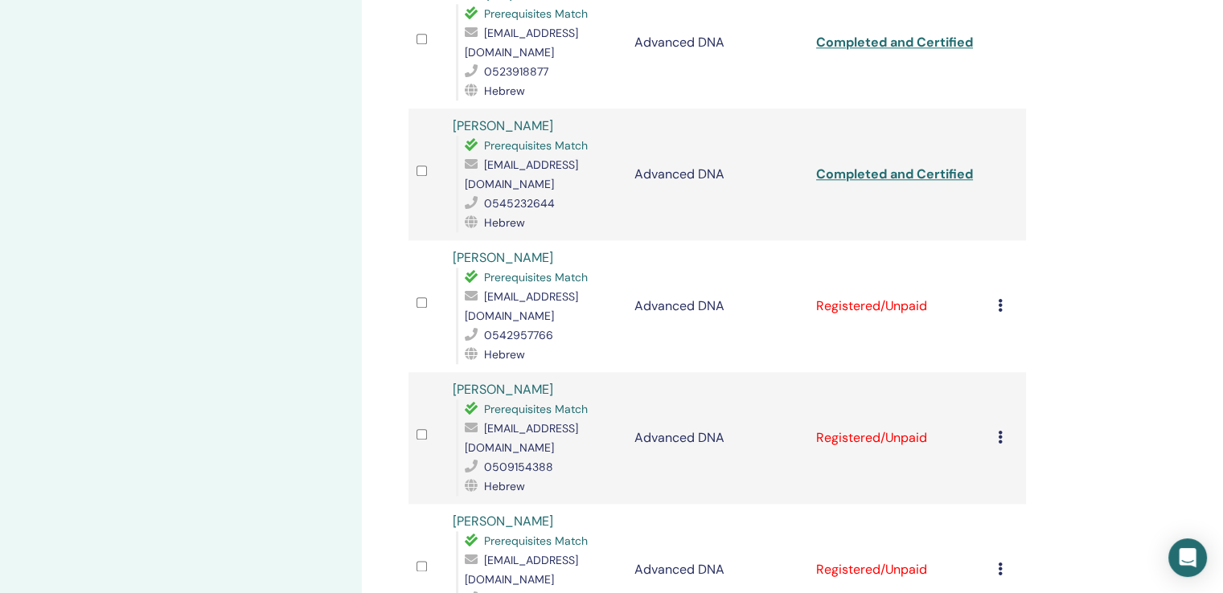
click at [998, 299] on icon at bounding box center [1000, 305] width 5 height 13
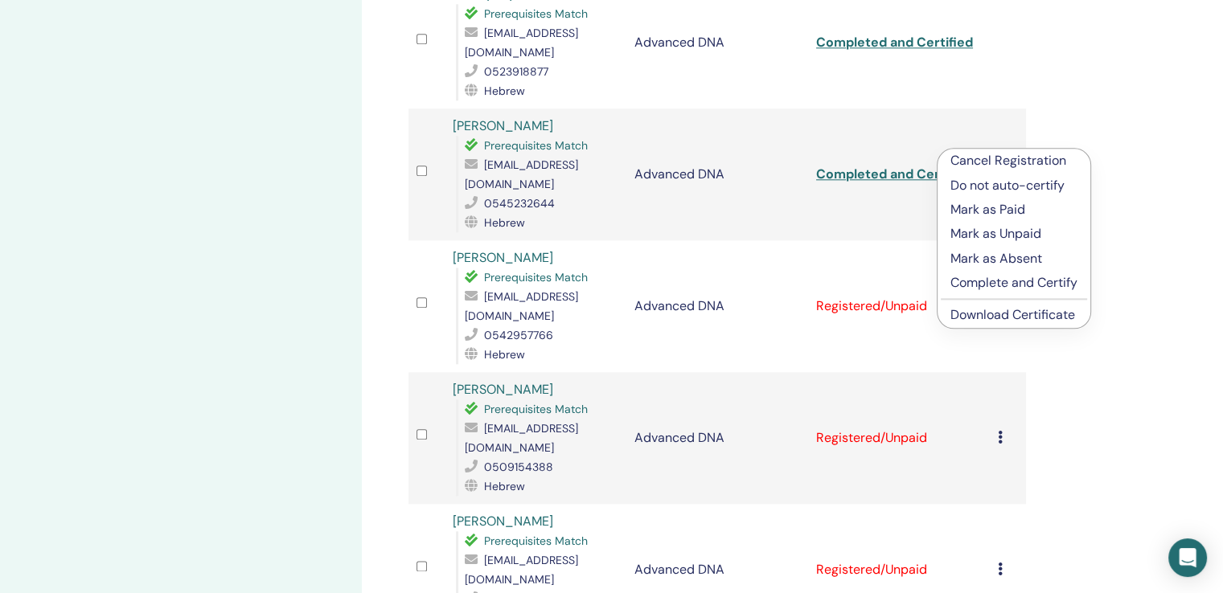
click at [996, 281] on p "Complete and Certify" at bounding box center [1013, 282] width 127 height 19
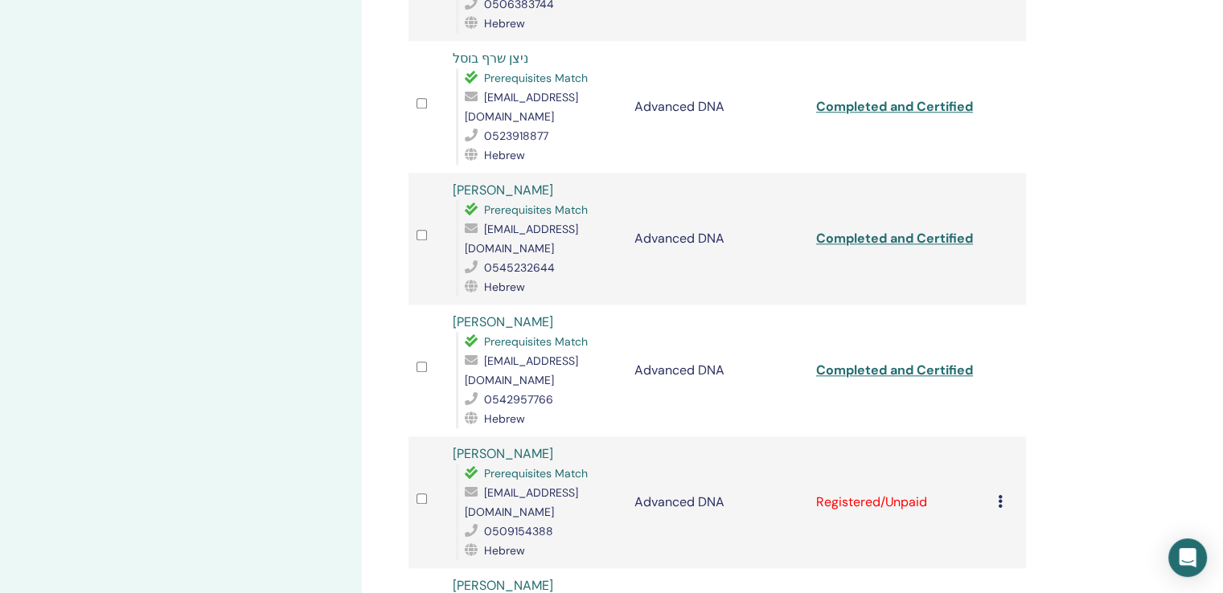
scroll to position [1911, 0]
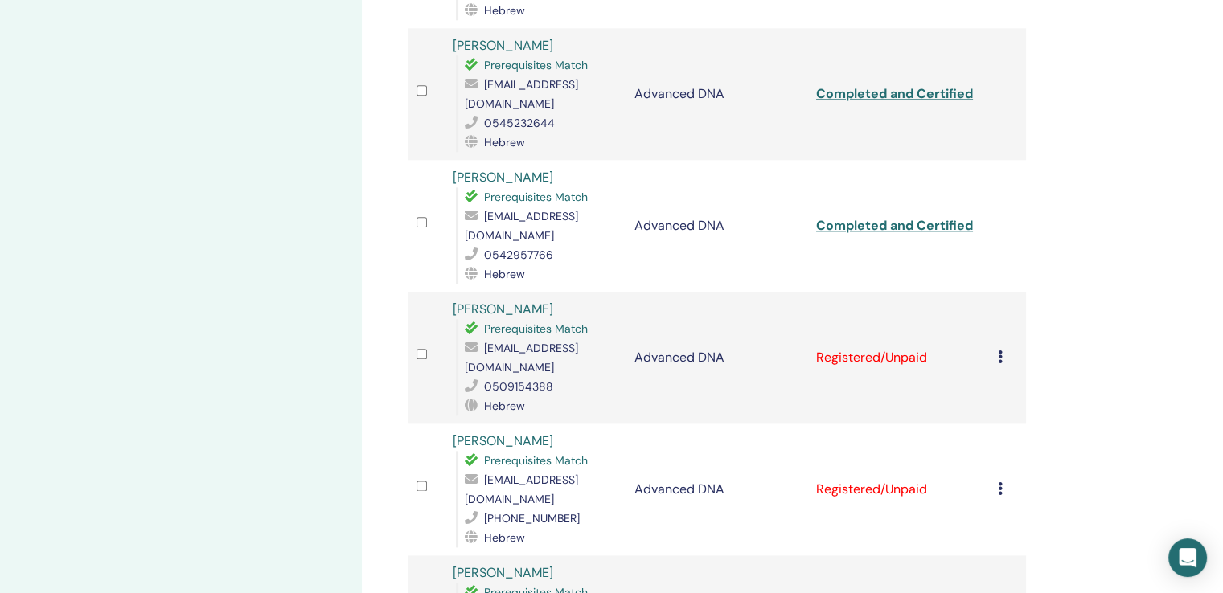
click at [1000, 351] on icon at bounding box center [1000, 357] width 5 height 13
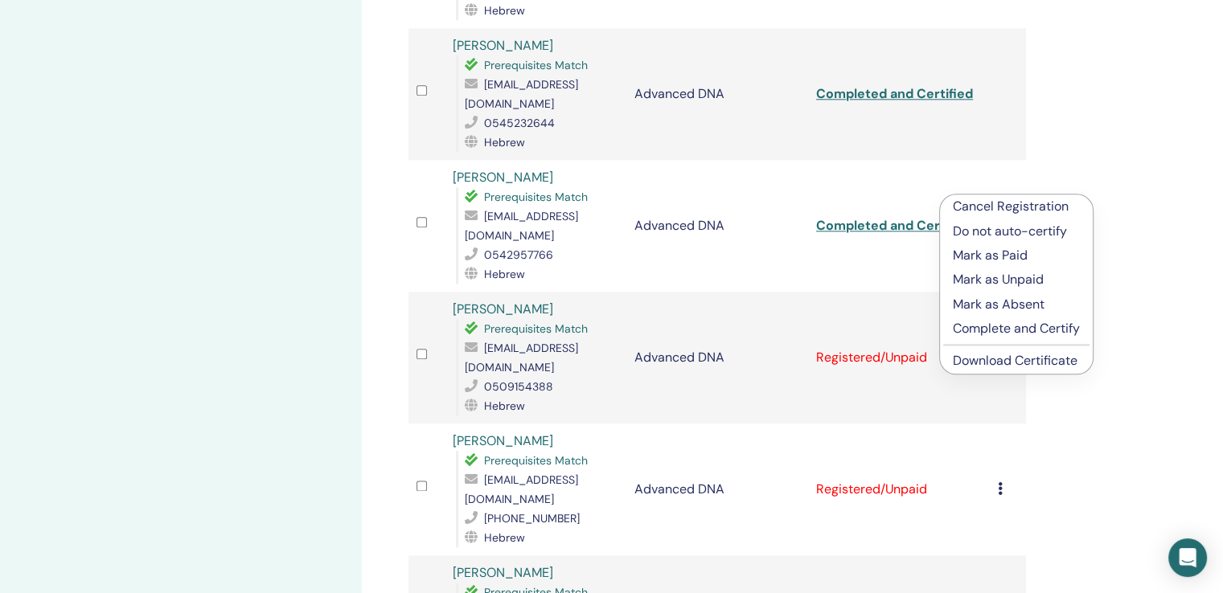
click at [1020, 326] on p "Complete and Certify" at bounding box center [1016, 328] width 127 height 19
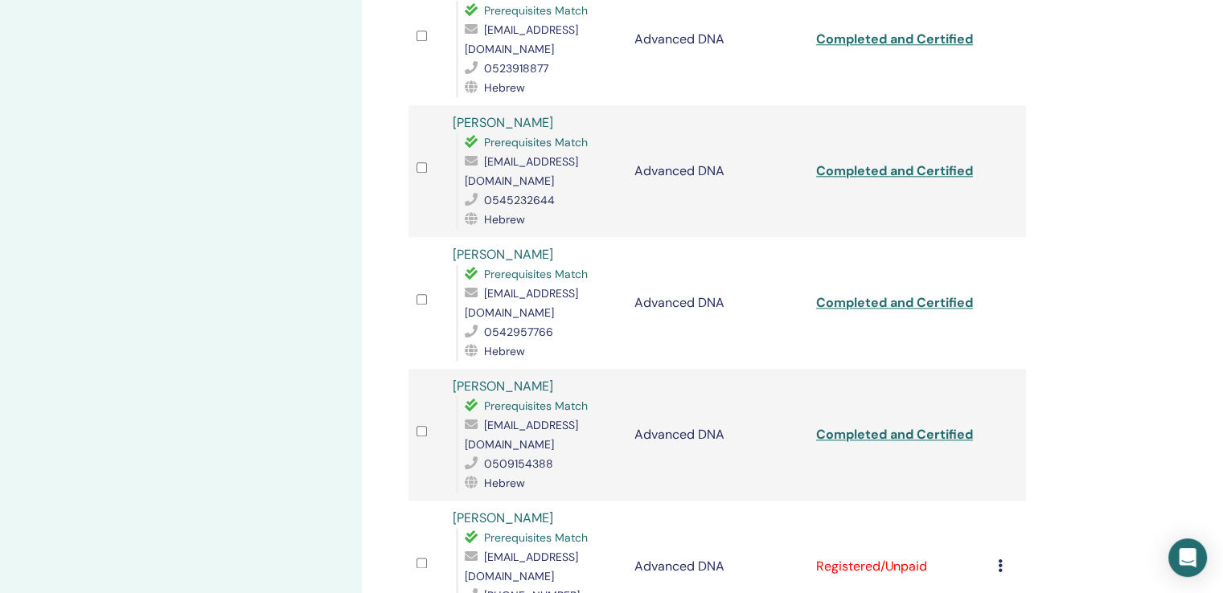
scroll to position [2152, 0]
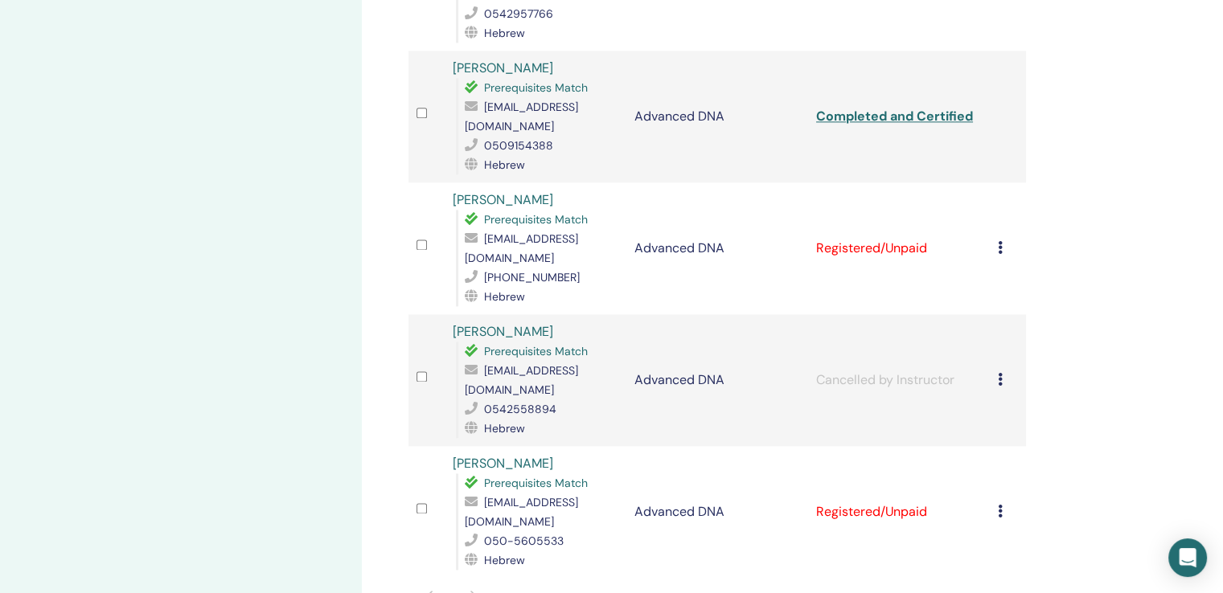
click at [994, 183] on td "Cancel Registration Do not auto-certify Mark as Paid Mark as Unpaid Mark as Abs…" at bounding box center [1008, 249] width 36 height 132
click at [998, 241] on icon at bounding box center [1000, 247] width 5 height 13
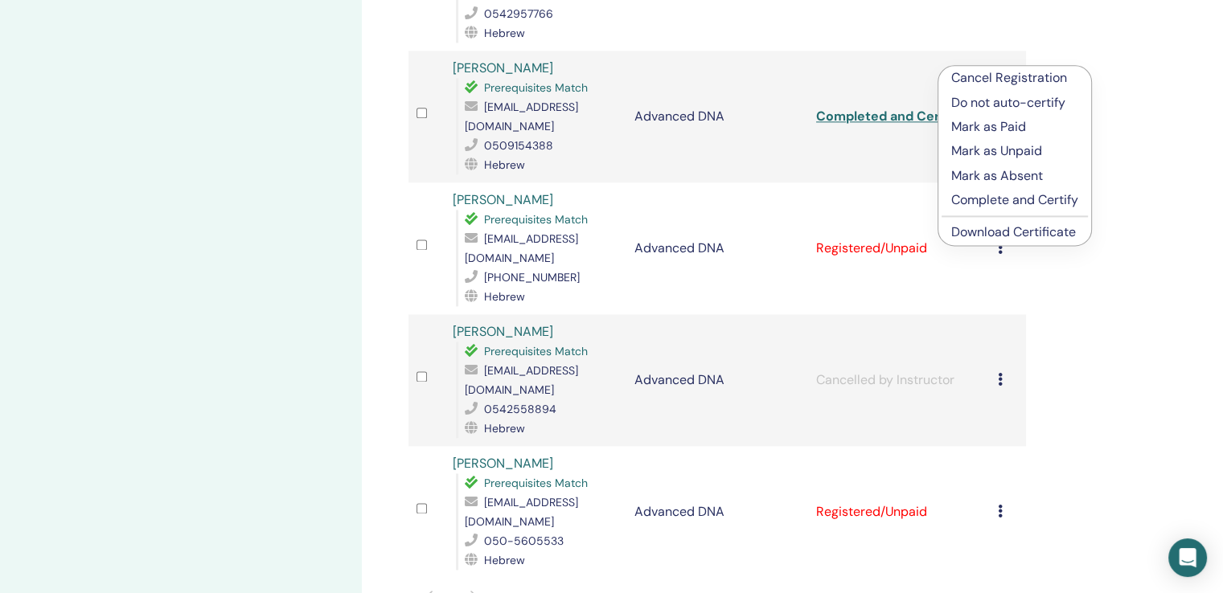
click at [991, 194] on p "Complete and Certify" at bounding box center [1014, 200] width 127 height 19
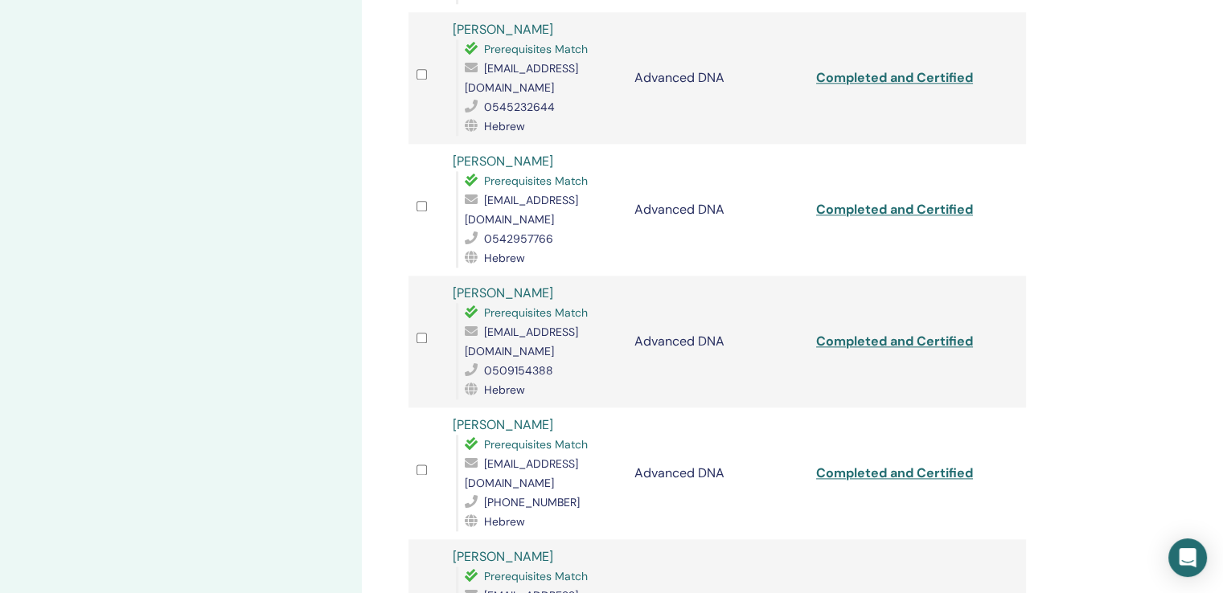
scroll to position [2071, 0]
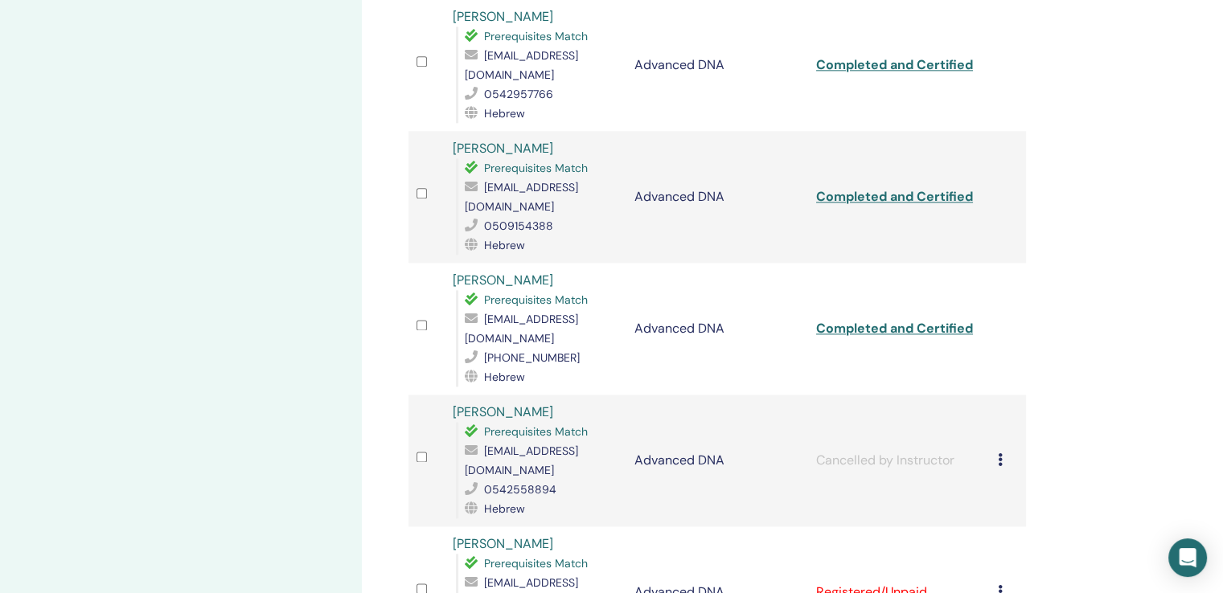
click at [998, 585] on icon at bounding box center [1000, 591] width 5 height 13
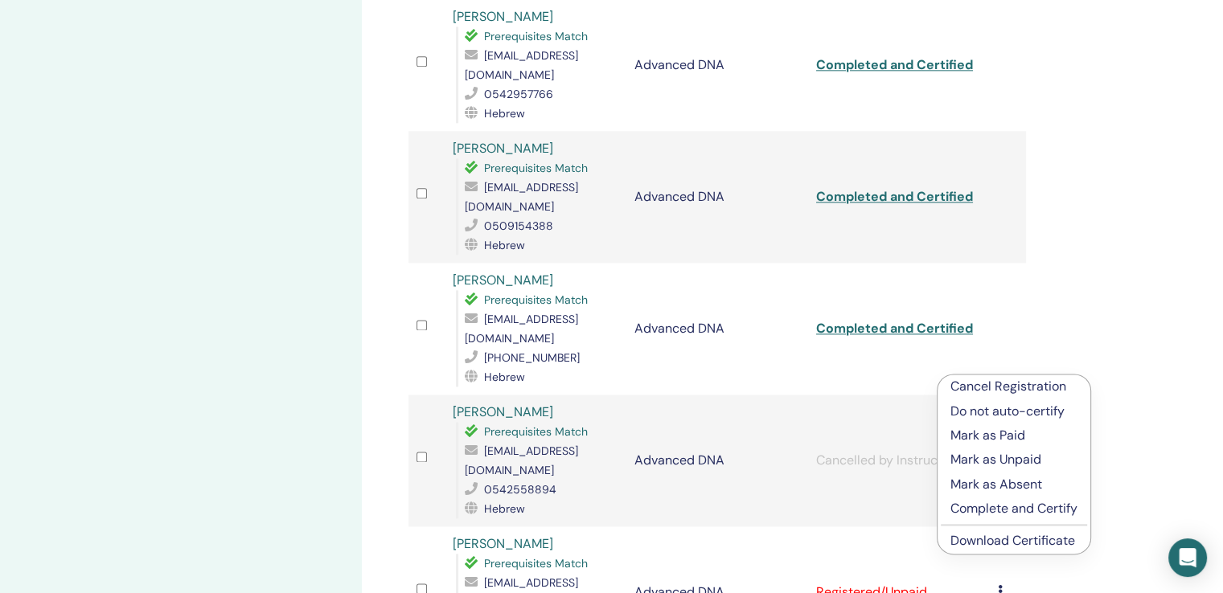
click at [1004, 515] on p "Complete and Certify" at bounding box center [1013, 508] width 127 height 19
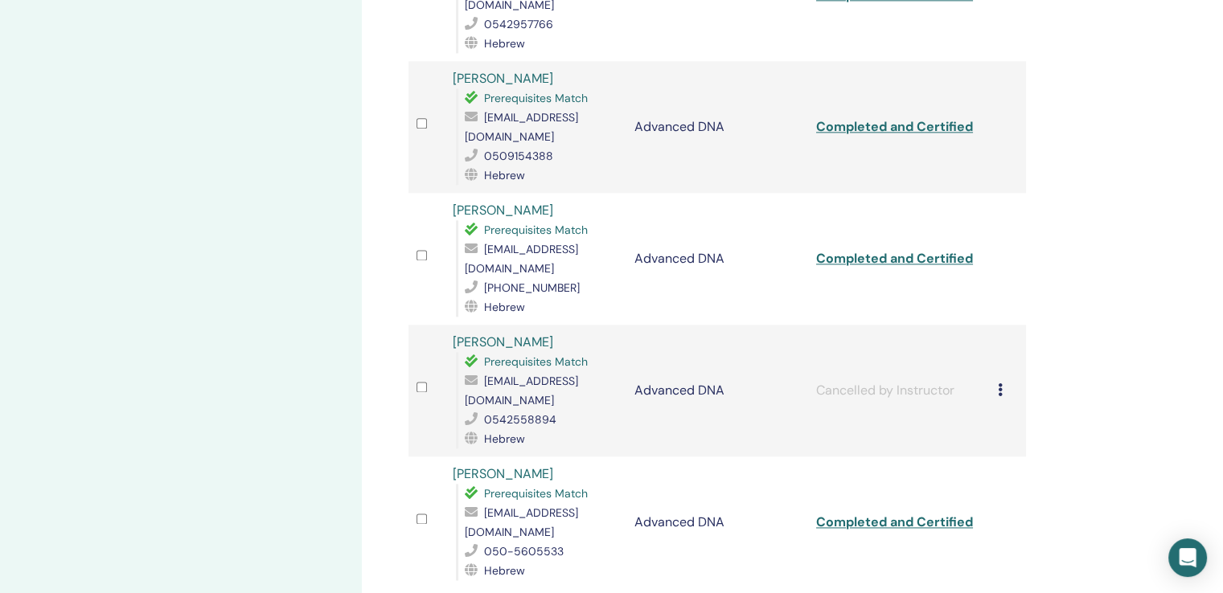
scroll to position [2313, 0]
